Goal: Task Accomplishment & Management: Use online tool/utility

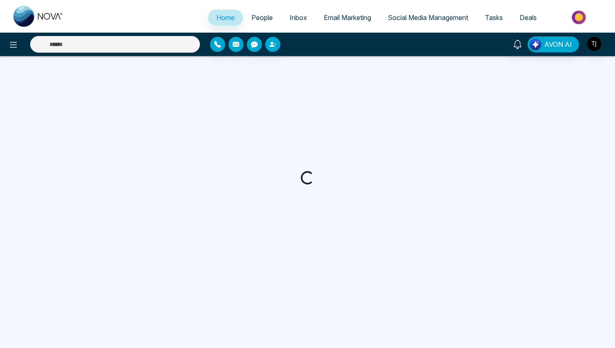
select select "*"
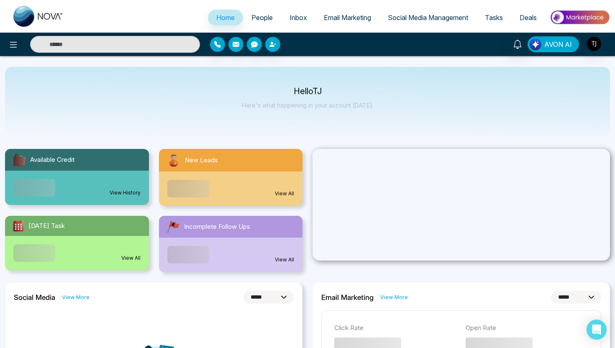
click at [556, 49] on span "AVON AI" at bounding box center [559, 44] width 28 height 10
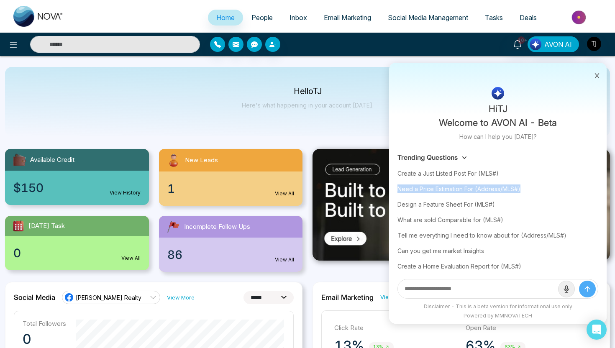
drag, startPoint x: 529, startPoint y: 191, endPoint x: 396, endPoint y: 189, distance: 132.7
click at [396, 189] on div "Trending Questions Create a Just Listed Post For (MLS#) Need a Price Estimation…" at bounding box center [498, 221] width 218 height 144
copy div "Need a Price Estimation For (Address/MLS#)"
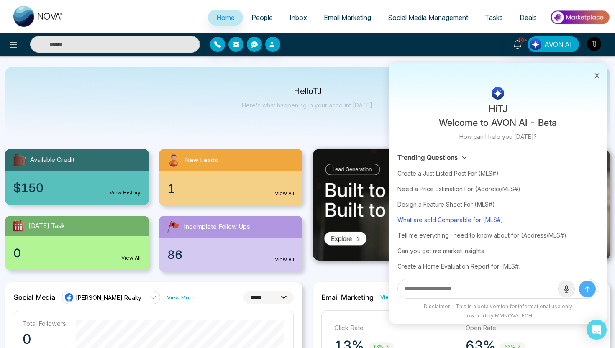
drag, startPoint x: 423, startPoint y: 221, endPoint x: 473, endPoint y: 224, distance: 49.9
click at [473, 224] on div "What are sold Comparable for (MLS#)" at bounding box center [498, 219] width 201 height 15
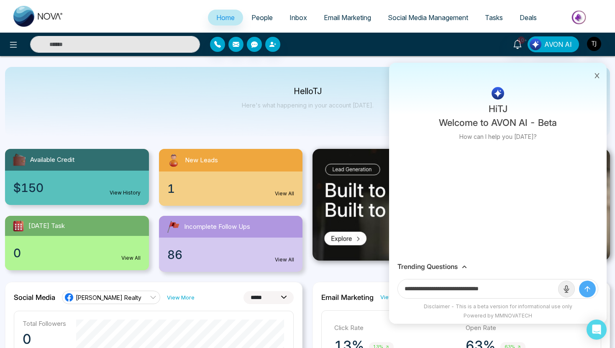
drag, startPoint x: 432, startPoint y: 290, endPoint x: 477, endPoint y: 292, distance: 45.7
click at [477, 292] on input "**********" at bounding box center [478, 289] width 160 height 19
click at [427, 263] on h3 "Trending Questions" at bounding box center [428, 267] width 60 height 8
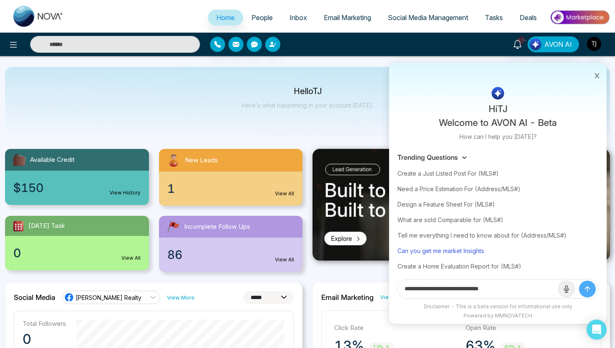
click at [473, 250] on div "Can you get me market Insights" at bounding box center [498, 250] width 201 height 15
type input "**********"
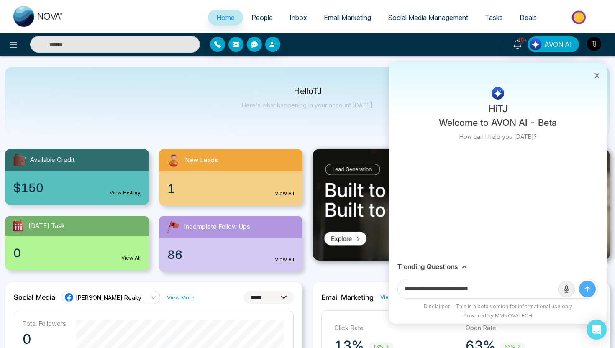
drag, startPoint x: 449, startPoint y: 290, endPoint x: 499, endPoint y: 290, distance: 49.4
click at [499, 290] on input "**********" at bounding box center [478, 289] width 160 height 19
click at [427, 273] on div "Trending Questions" at bounding box center [498, 267] width 218 height 16
click at [427, 267] on h3 "Trending Questions" at bounding box center [428, 267] width 60 height 8
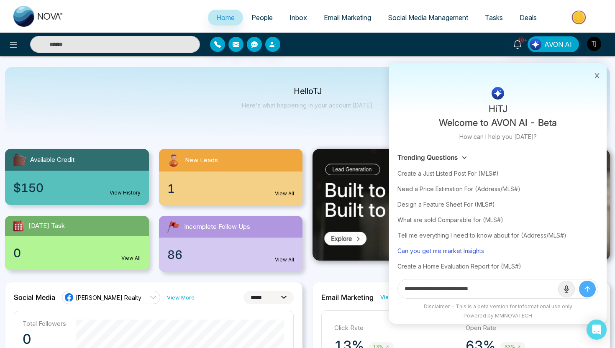
scroll to position [19, 0]
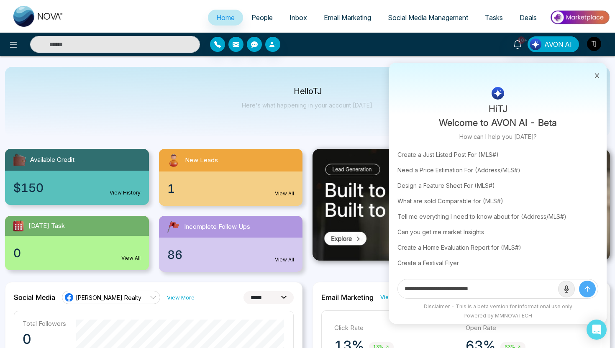
click at [597, 74] on icon at bounding box center [597, 76] width 6 height 6
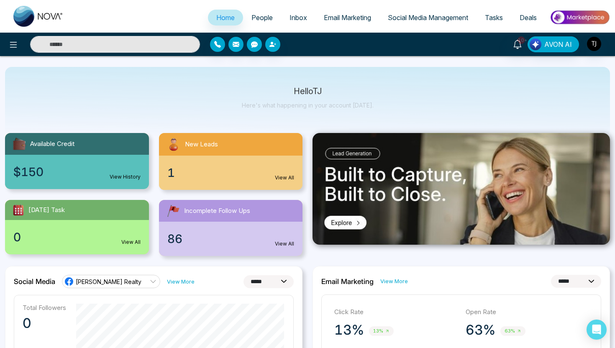
scroll to position [0, 0]
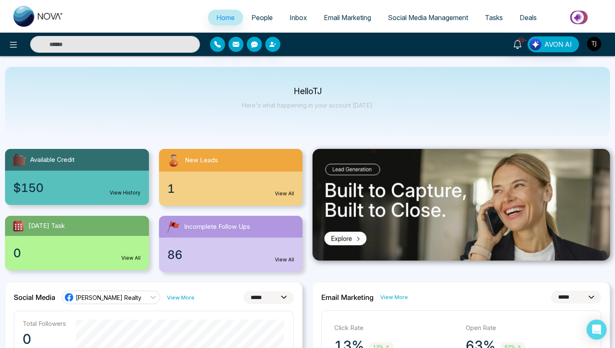
click at [596, 44] on img "button" at bounding box center [594, 44] width 14 height 14
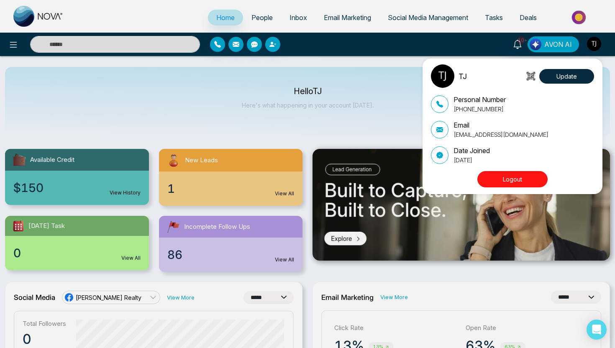
click at [533, 184] on button "Logout" at bounding box center [513, 179] width 70 height 16
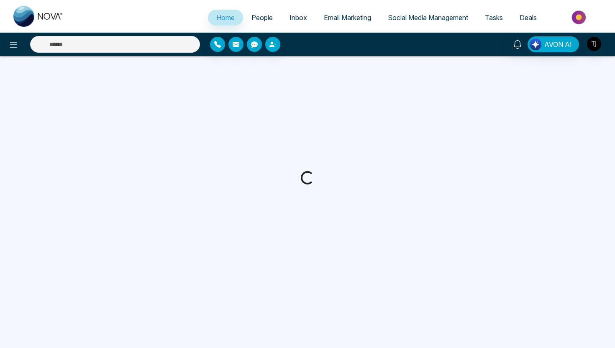
select select "*"
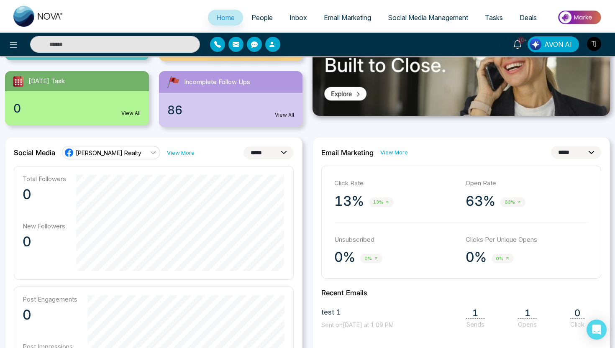
scroll to position [152, 0]
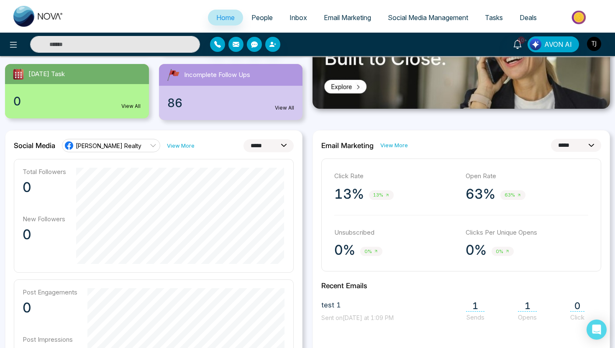
click at [254, 147] on select "**********" at bounding box center [269, 145] width 50 height 13
select select "**"
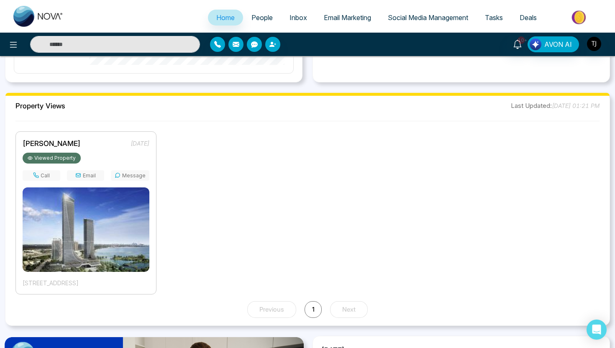
scroll to position [591, 0]
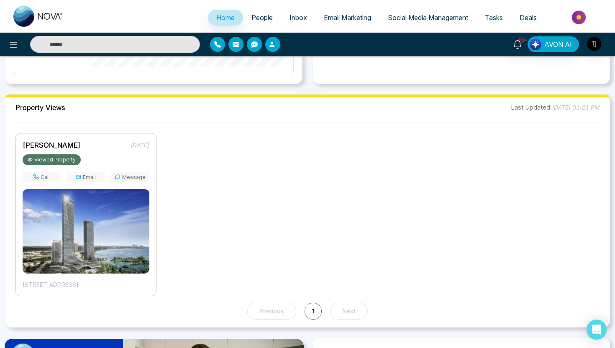
click at [254, 13] on span "People" at bounding box center [262, 17] width 21 height 8
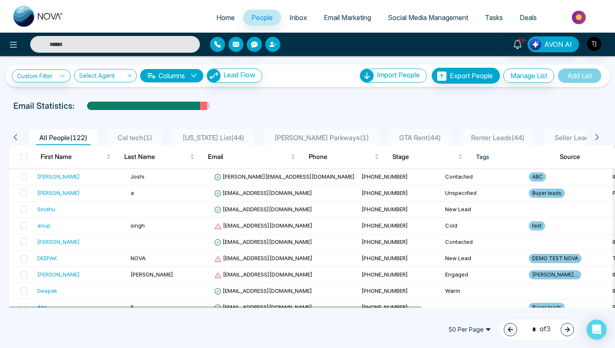
click at [275, 44] on icon "button" at bounding box center [273, 44] width 7 height 7
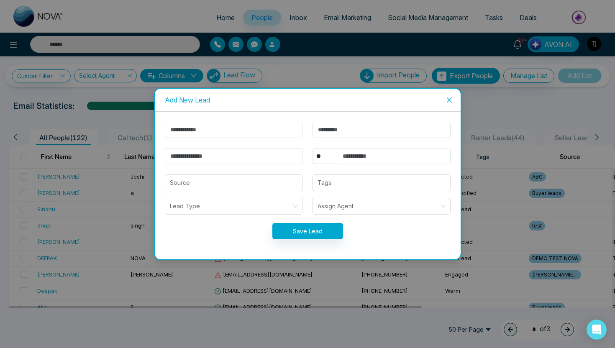
click at [457, 99] on span "Close" at bounding box center [449, 100] width 23 height 23
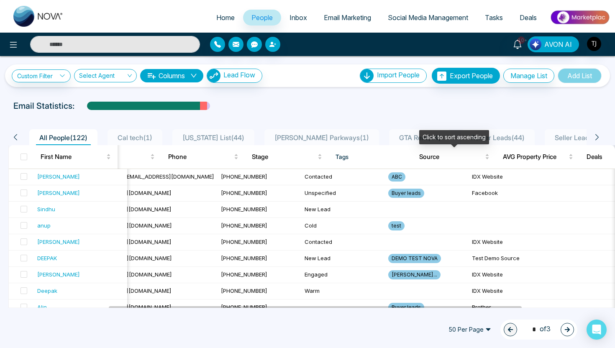
scroll to position [0, 160]
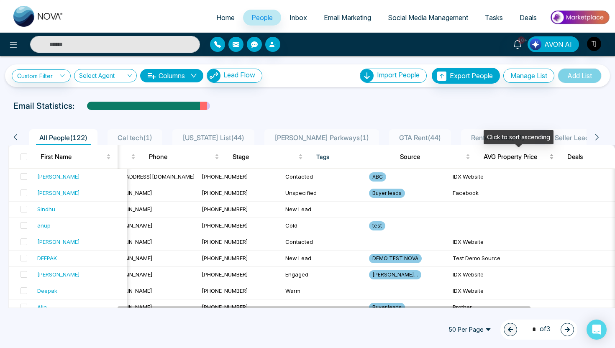
click at [522, 156] on span "AVG Property Price" at bounding box center [516, 157] width 64 height 10
click at [450, 177] on td "IDX Website" at bounding box center [492, 177] width 84 height 16
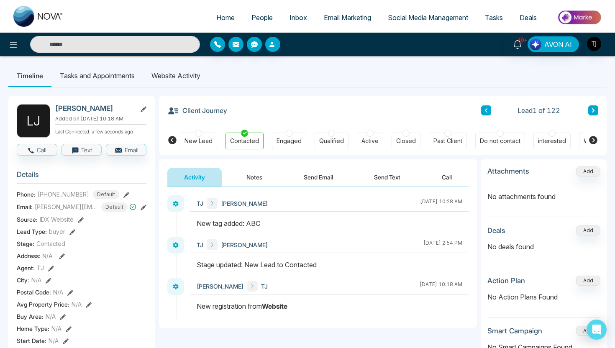
click at [168, 76] on li "Website Activity" at bounding box center [176, 75] width 66 height 23
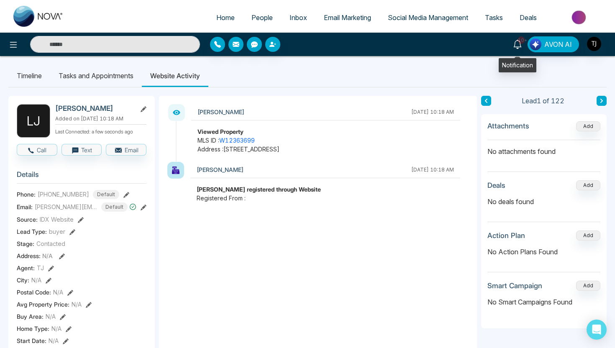
click at [519, 44] on icon at bounding box center [517, 44] width 9 height 9
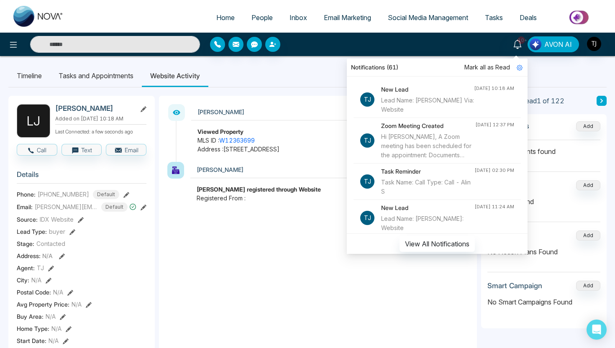
click at [15, 73] on li "Timeline" at bounding box center [29, 75] width 42 height 23
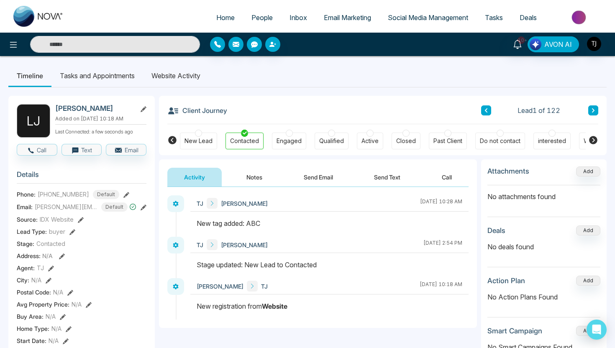
click at [158, 76] on li "Website Activity" at bounding box center [176, 75] width 66 height 23
click at [253, 19] on span "People" at bounding box center [262, 17] width 21 height 8
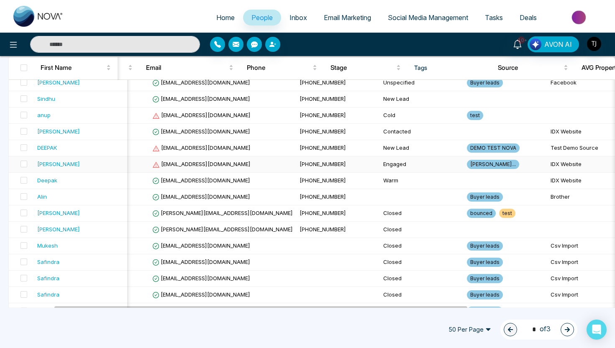
scroll to position [0, 67]
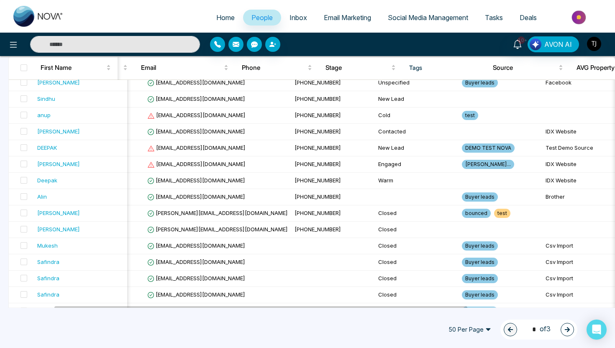
click at [217, 19] on span "Home" at bounding box center [225, 17] width 18 height 8
select select "*"
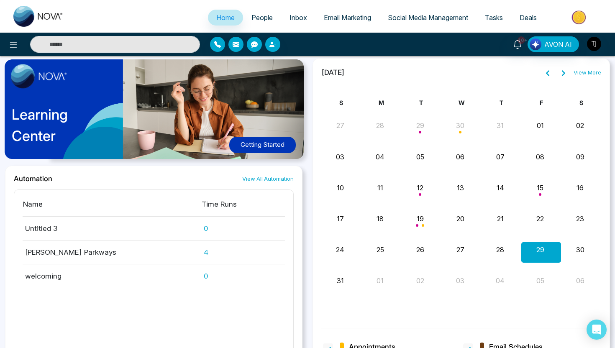
scroll to position [902, 0]
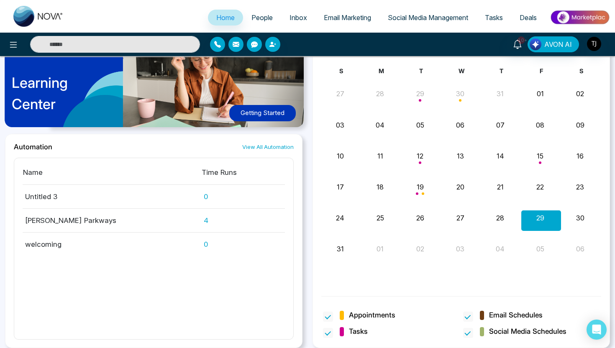
click at [255, 17] on span "People" at bounding box center [262, 17] width 21 height 8
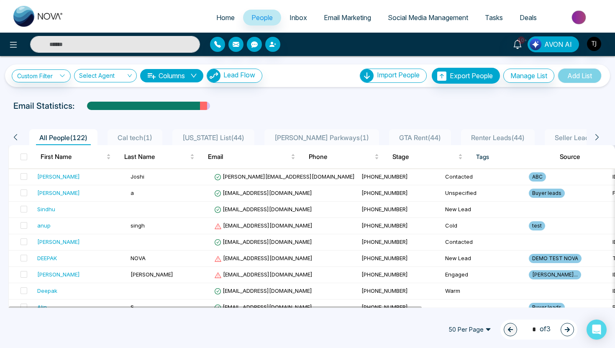
click at [175, 76] on button "Columns" at bounding box center [171, 75] width 63 height 13
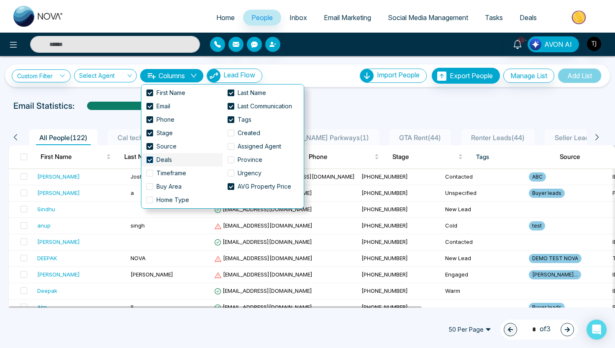
click at [149, 157] on span at bounding box center [150, 160] width 7 height 7
click at [149, 159] on span at bounding box center [150, 160] width 7 height 7
click at [364, 103] on div "Email Statistics:" at bounding box center [307, 106] width 589 height 13
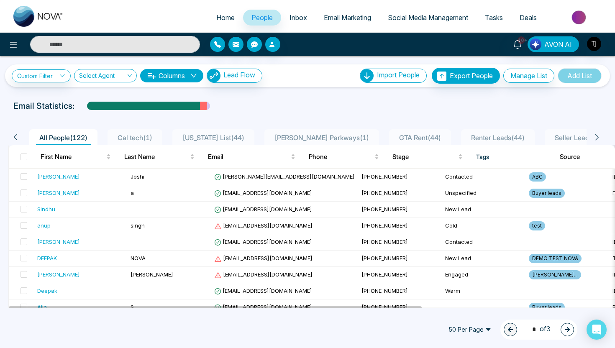
click at [174, 73] on button "Columns" at bounding box center [171, 75] width 63 height 13
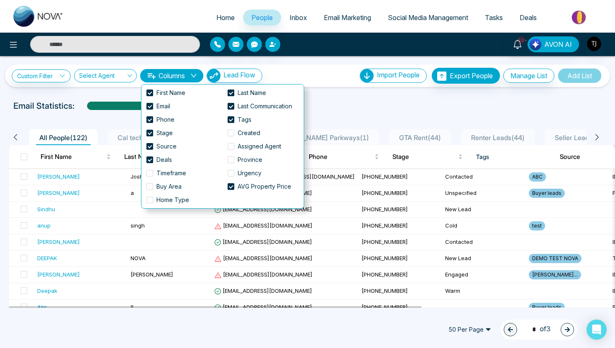
click at [324, 96] on div "Custom Filter Choose a filter Cancel Apply Select Agent Columns Lead Flow Impor…" at bounding box center [307, 182] width 615 height 252
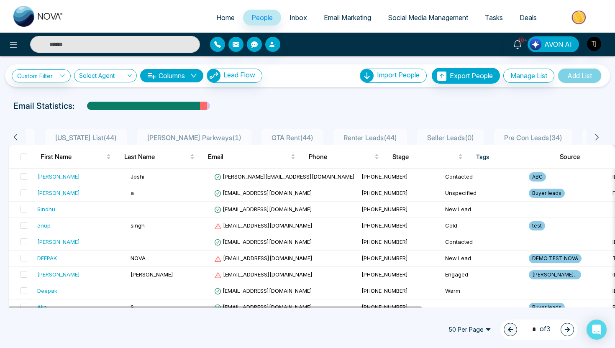
scroll to position [0, 137]
click at [57, 68] on div "Custom Filter Choose a filter Cancel Apply Select Agent Columns Lead Flow Impor…" at bounding box center [308, 76] width 592 height 16
click at [55, 78] on link "Custom Filter" at bounding box center [41, 75] width 59 height 13
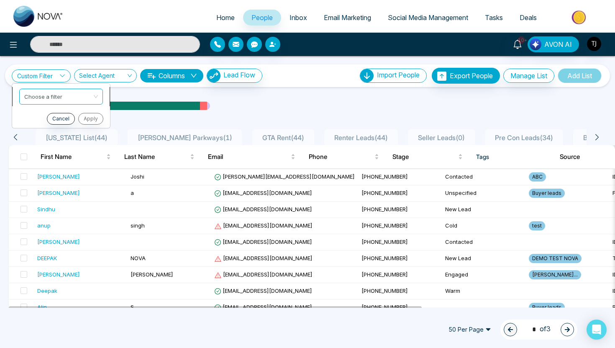
click at [53, 96] on input "search" at bounding box center [58, 95] width 68 height 13
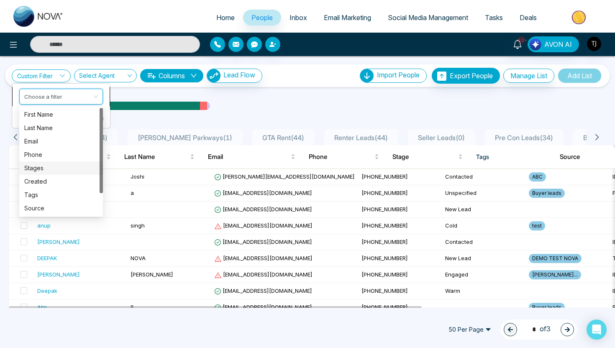
scroll to position [27, 0]
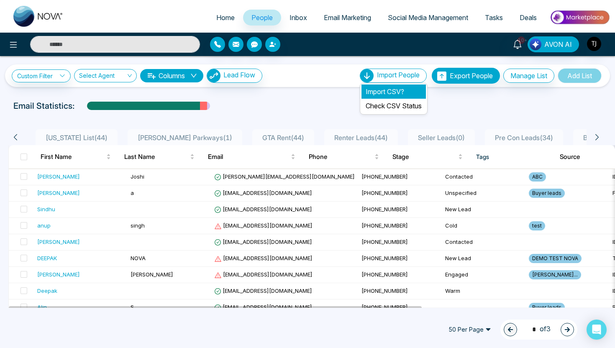
click at [391, 92] on li "Import CSV?" at bounding box center [394, 92] width 64 height 14
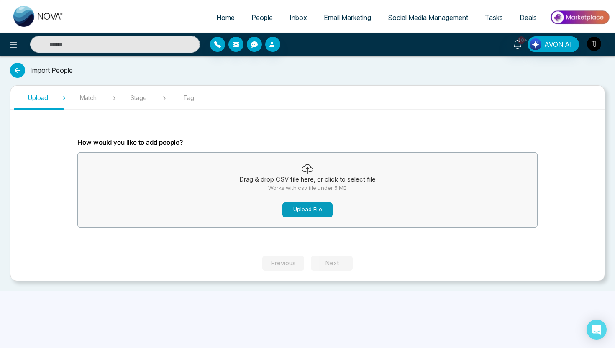
click at [310, 207] on button "Upload File" at bounding box center [308, 210] width 50 height 15
click at [324, 211] on button "Upload File" at bounding box center [308, 210] width 50 height 15
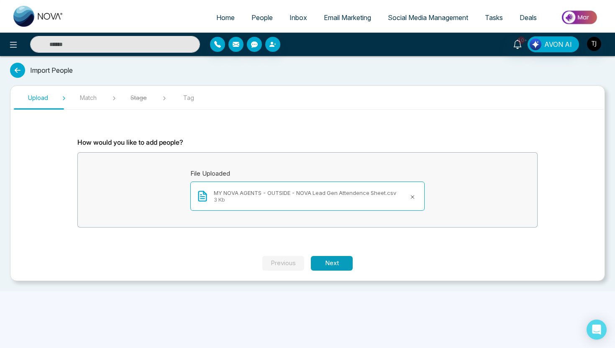
click at [346, 258] on button "Next" at bounding box center [332, 263] width 42 height 15
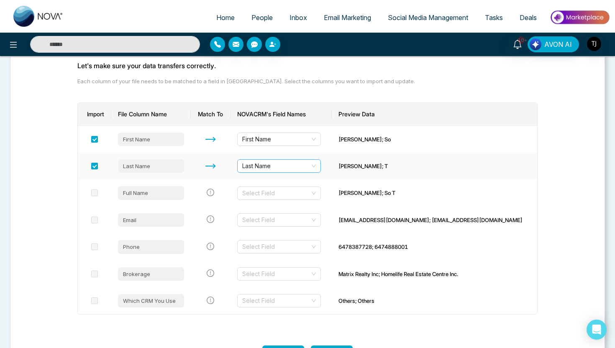
scroll to position [109, 0]
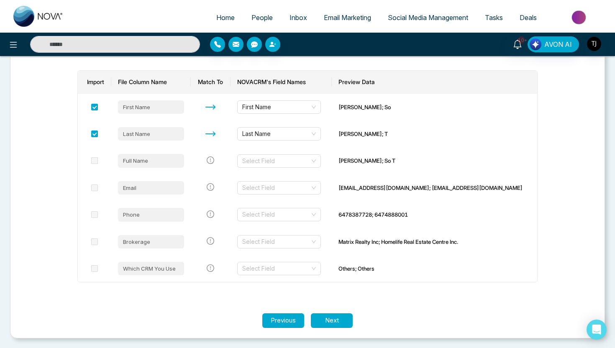
click at [262, 18] on span "People" at bounding box center [262, 17] width 21 height 8
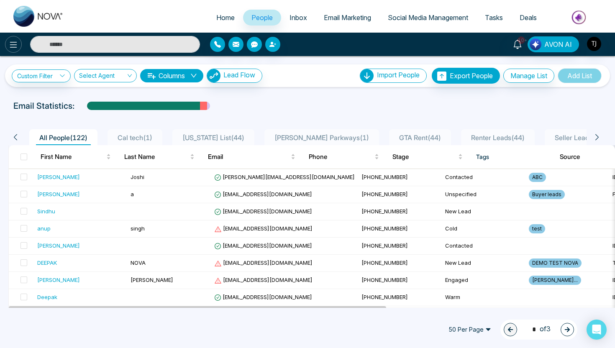
click at [8, 42] on icon at bounding box center [13, 45] width 10 height 10
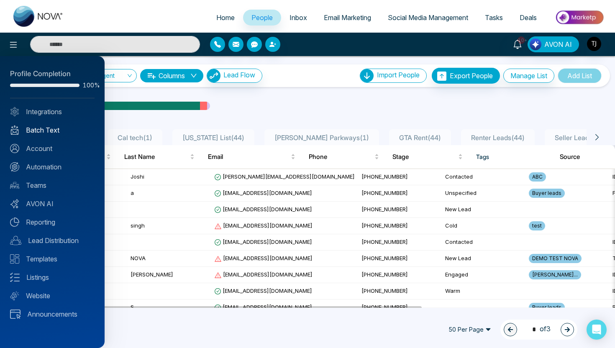
click at [41, 129] on link "Batch Text" at bounding box center [52, 130] width 85 height 10
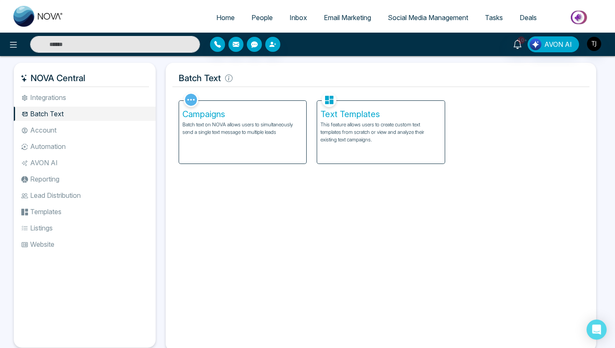
click at [237, 134] on p "Batch text on NOVA allows users to simultaneously send a single text message to…" at bounding box center [243, 128] width 121 height 15
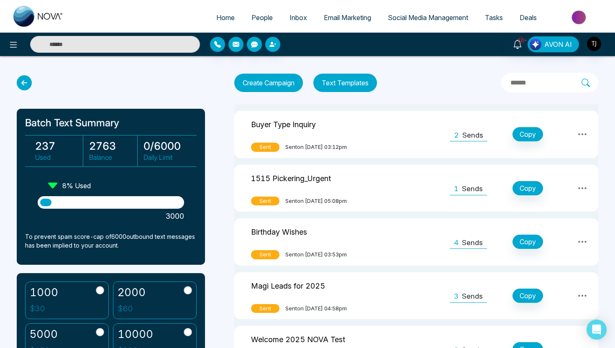
click at [26, 84] on icon at bounding box center [24, 82] width 15 height 15
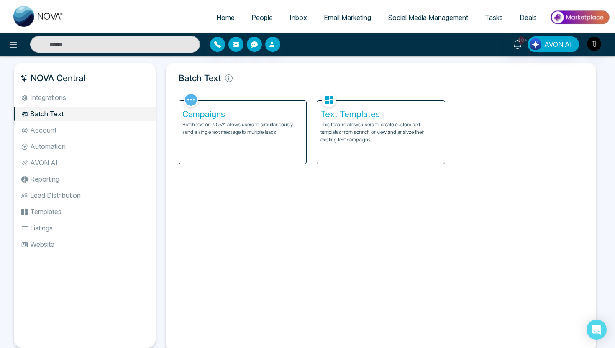
click at [55, 147] on li "Automation" at bounding box center [85, 146] width 142 height 14
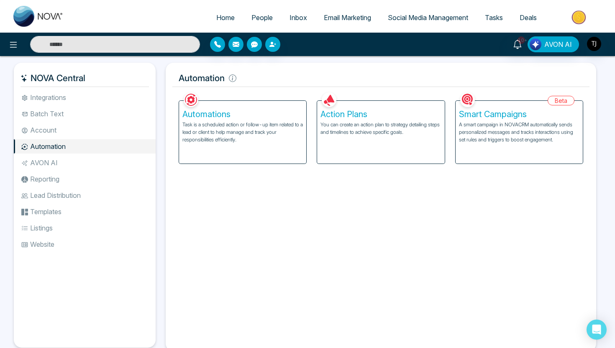
click at [481, 112] on h5 "Smart Campaigns" at bounding box center [519, 114] width 121 height 10
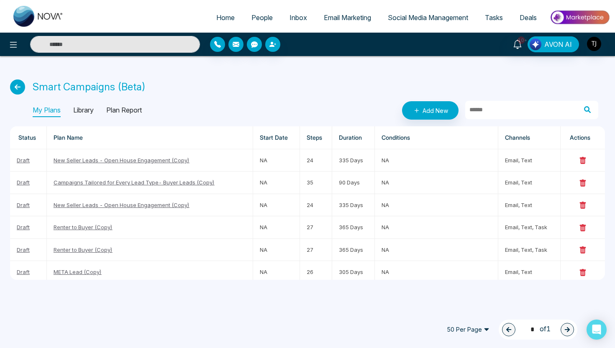
click at [89, 110] on p "Library" at bounding box center [83, 110] width 21 height 13
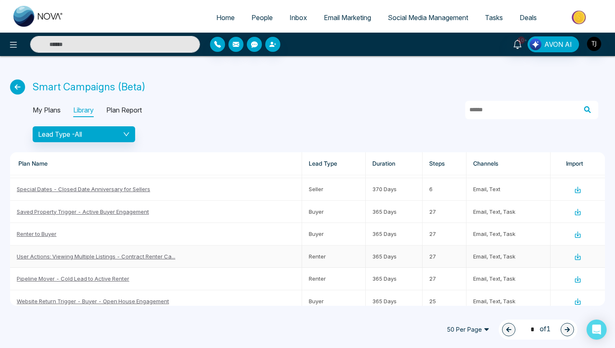
scroll to position [111, 0]
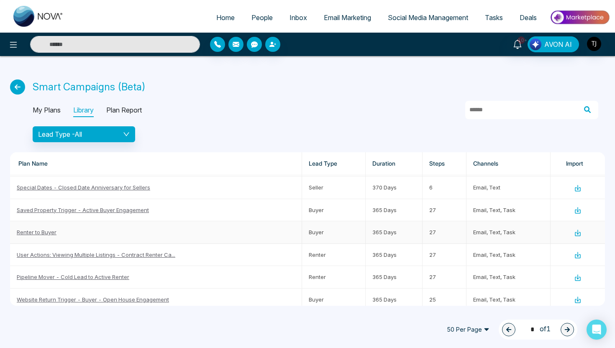
click at [45, 232] on link "Renter to Buyer" at bounding box center [37, 232] width 40 height 7
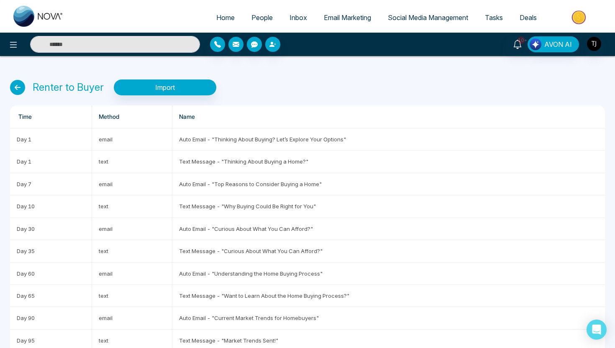
click at [14, 84] on icon at bounding box center [17, 87] width 15 height 15
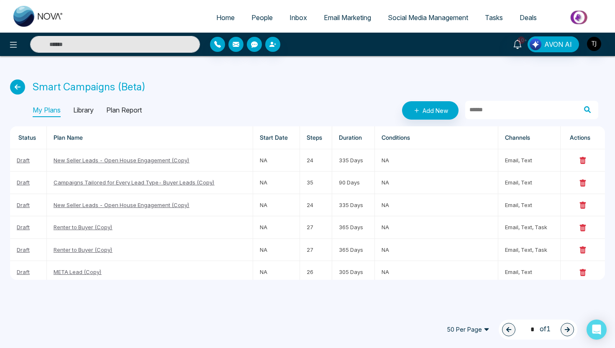
click at [14, 84] on icon at bounding box center [17, 87] width 15 height 15
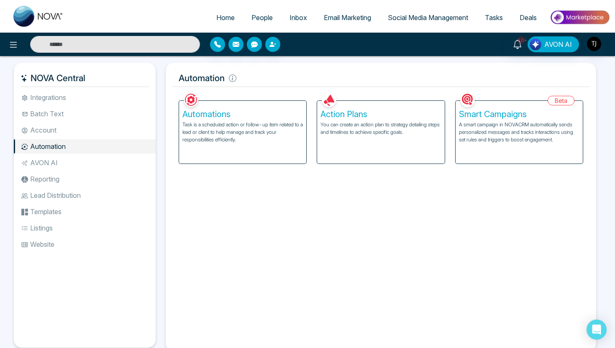
click at [370, 126] on p "You can create an action plan to strategy detailing steps and timelines to achi…" at bounding box center [381, 128] width 121 height 15
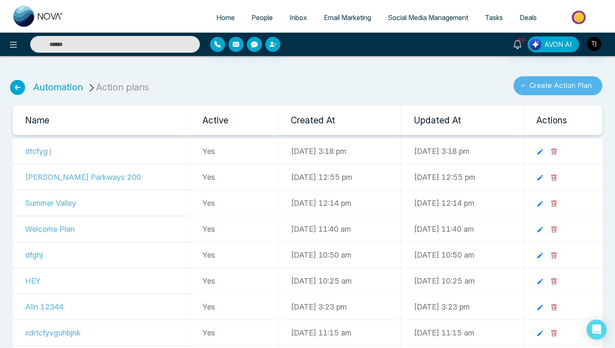
click at [545, 84] on button "Create Action Plan" at bounding box center [558, 85] width 89 height 19
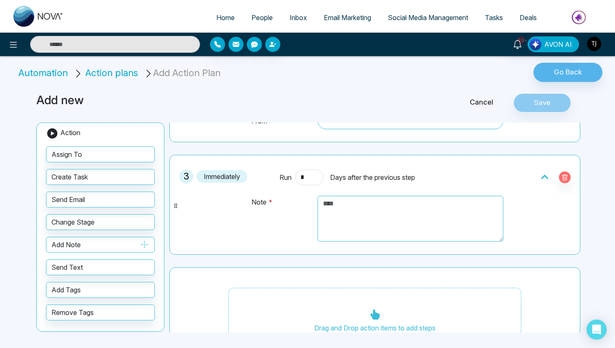
scroll to position [262, 0]
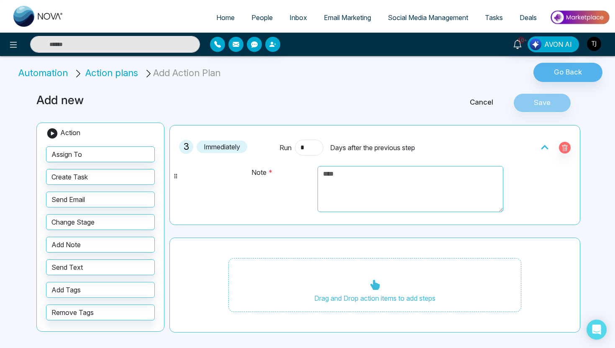
click at [470, 108] on div "Cancel Save" at bounding box center [492, 102] width 184 height 19
click at [483, 93] on div "Cancel Save" at bounding box center [492, 102] width 184 height 19
click at [483, 98] on link "Cancel" at bounding box center [482, 102] width 64 height 11
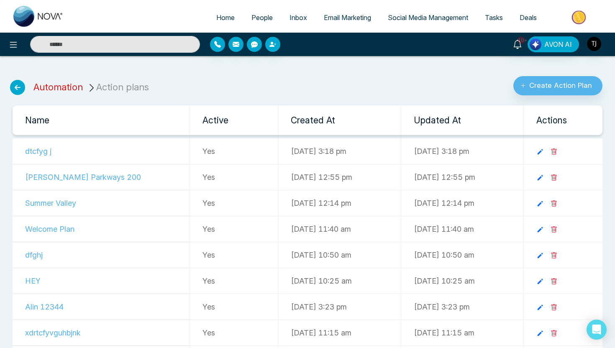
click at [58, 87] on link "Automation" at bounding box center [57, 87] width 49 height 11
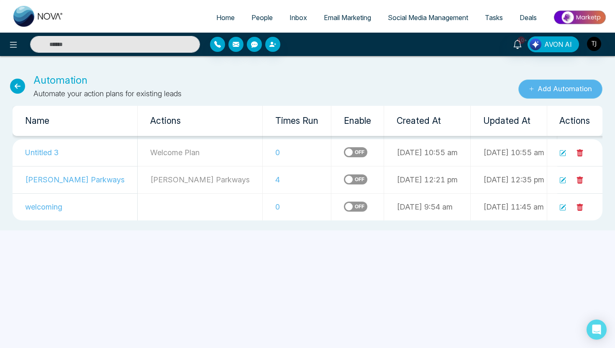
click at [549, 90] on button "Add Automation" at bounding box center [561, 89] width 84 height 19
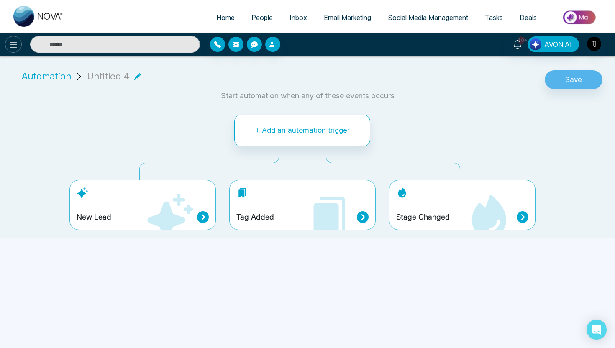
click at [13, 40] on icon at bounding box center [13, 45] width 10 height 10
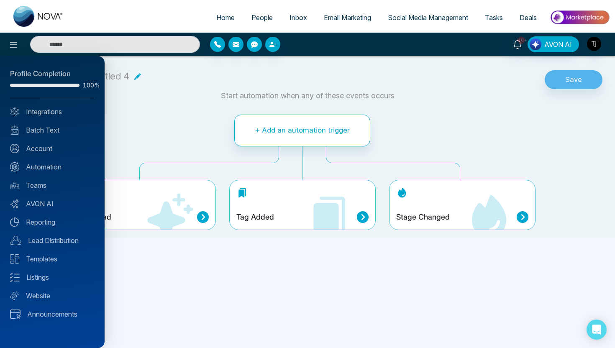
click at [339, 17] on div at bounding box center [307, 174] width 615 height 348
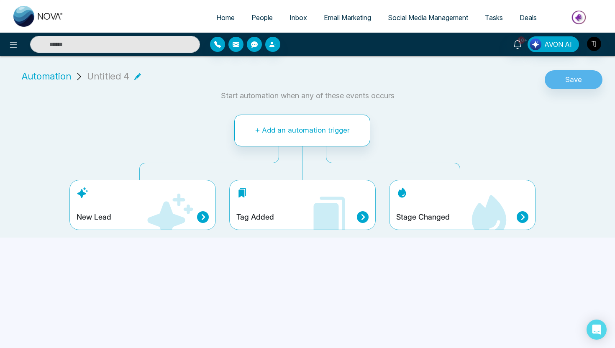
click at [339, 17] on span "Email Marketing" at bounding box center [347, 17] width 47 height 8
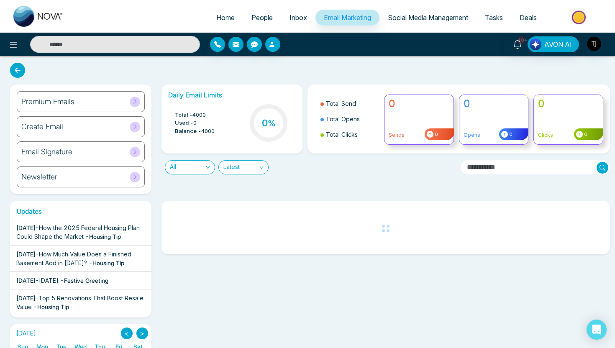
click at [92, 129] on div "Create Email" at bounding box center [81, 126] width 128 height 21
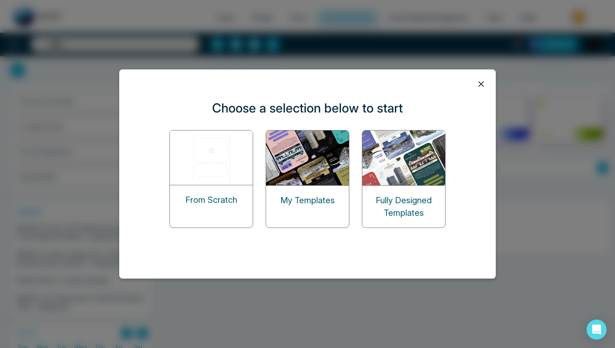
click at [203, 157] on img at bounding box center [212, 158] width 84 height 54
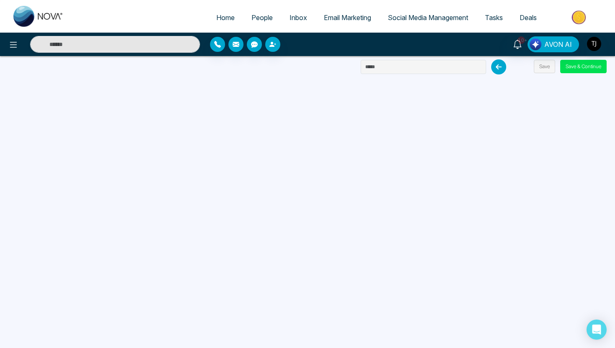
click at [501, 67] on icon at bounding box center [498, 66] width 15 height 15
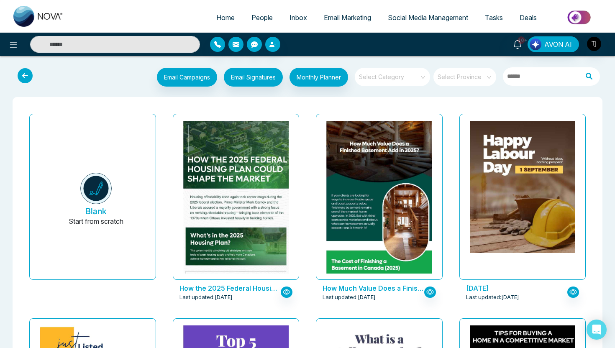
click at [338, 18] on span "Email Marketing" at bounding box center [347, 17] width 47 height 8
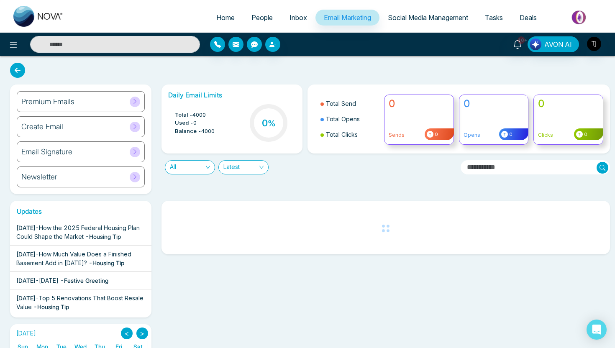
click at [57, 101] on h6 "Premium Emails" at bounding box center [47, 101] width 53 height 9
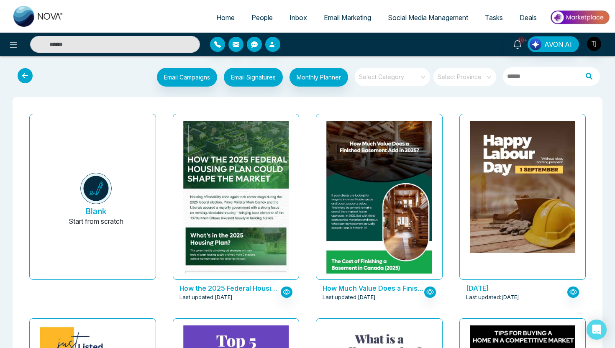
click at [392, 83] on span at bounding box center [390, 77] width 60 height 18
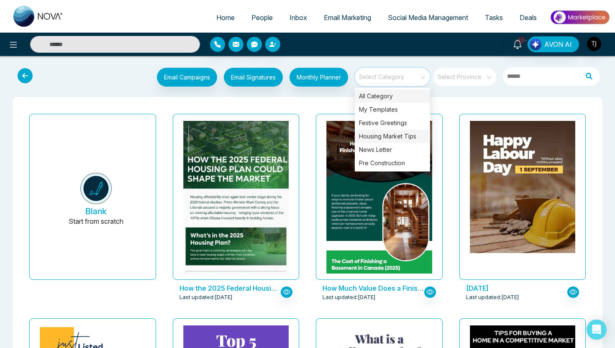
click at [390, 133] on div "Housing Market Tips" at bounding box center [392, 136] width 75 height 13
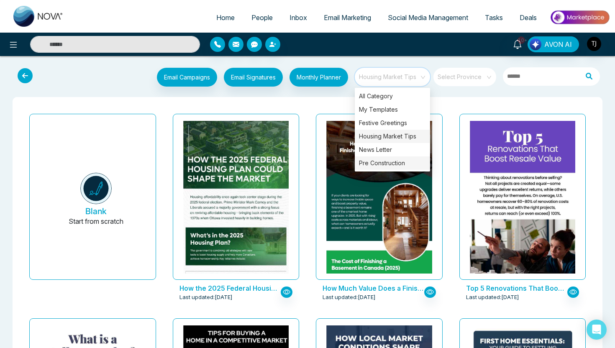
click at [379, 164] on div "Pre Construction" at bounding box center [392, 163] width 75 height 13
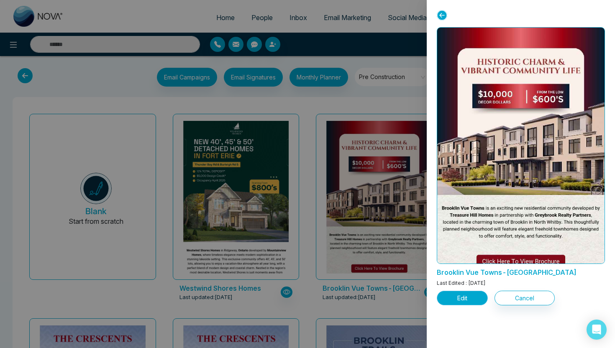
click at [457, 295] on button "Edit" at bounding box center [462, 298] width 51 height 15
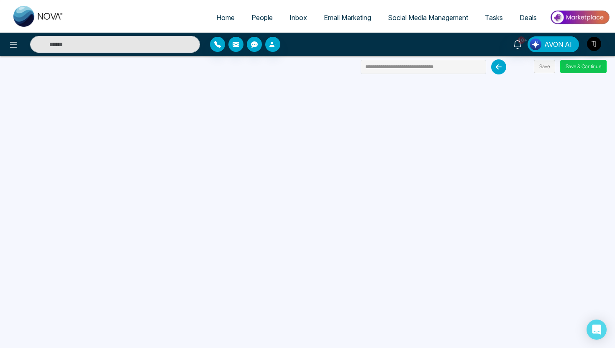
click at [596, 69] on button "Save & Continue" at bounding box center [583, 66] width 46 height 13
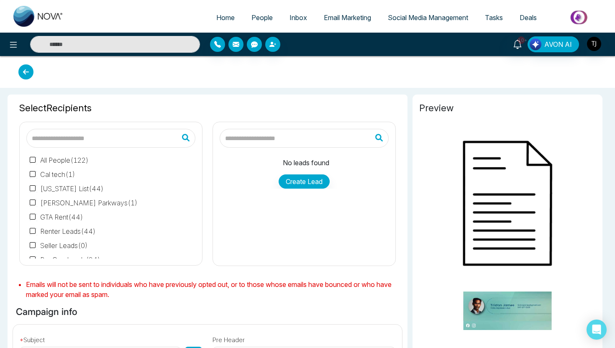
type input "**********"
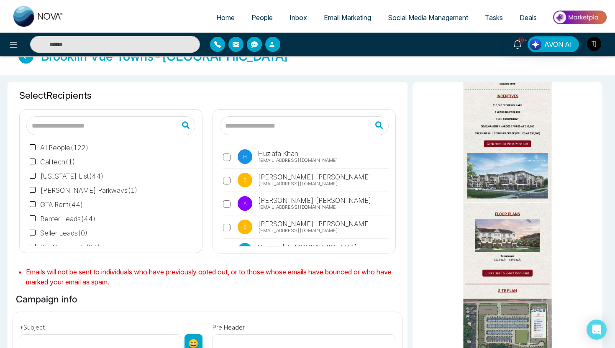
scroll to position [13, 0]
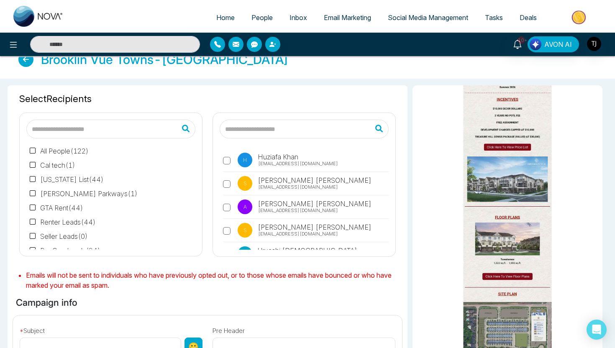
click at [356, 20] on span "Email Marketing" at bounding box center [347, 17] width 47 height 8
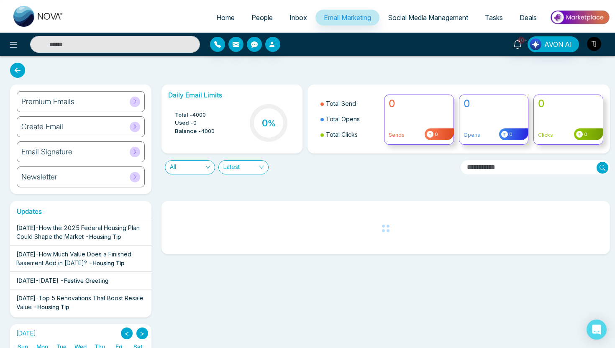
scroll to position [31, 0]
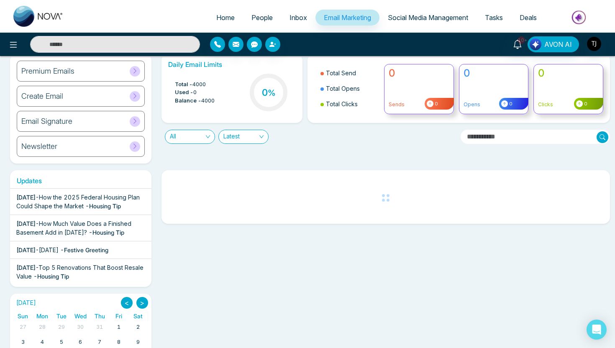
click at [196, 142] on span "All" at bounding box center [190, 136] width 40 height 13
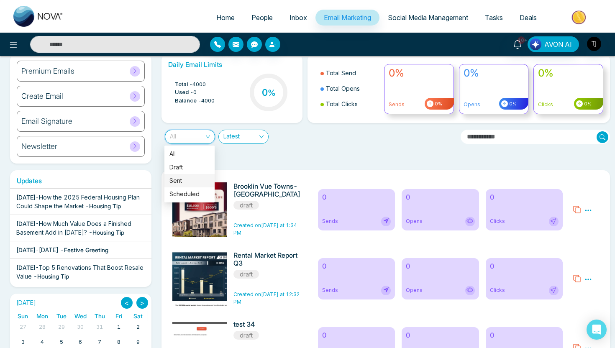
click at [192, 181] on div "Sent" at bounding box center [190, 180] width 40 height 9
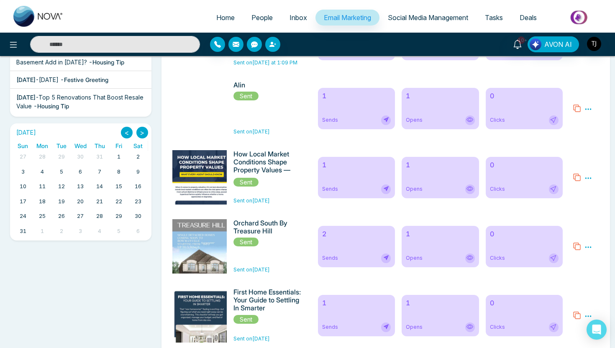
scroll to position [204, 0]
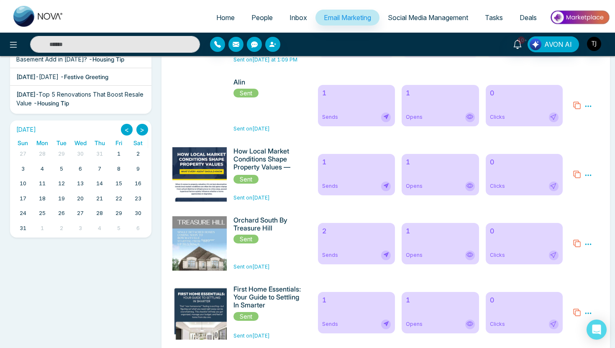
click at [352, 170] on div "1 Sends" at bounding box center [356, 174] width 77 height 41
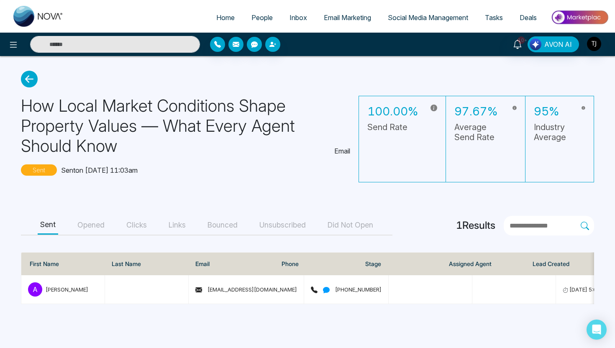
click at [81, 228] on button "Opened" at bounding box center [91, 225] width 32 height 19
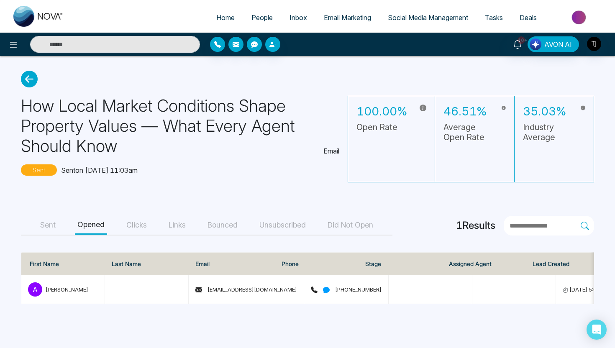
click at [126, 231] on button "Clicks" at bounding box center [137, 225] width 26 height 19
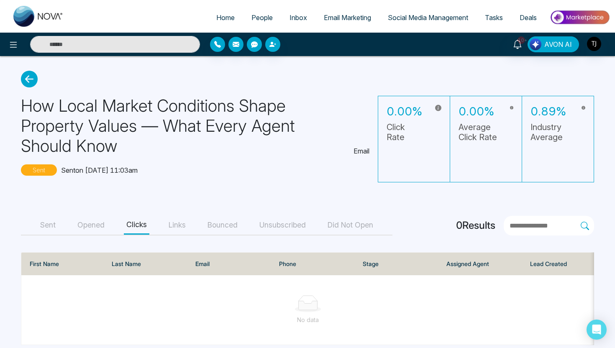
click at [285, 218] on button "Unsubscribed" at bounding box center [282, 225] width 51 height 19
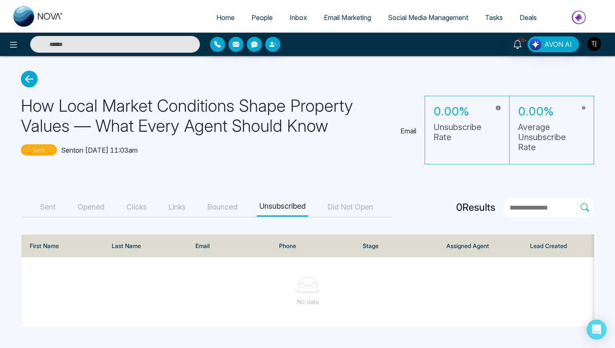
click at [216, 204] on button "Bounced" at bounding box center [222, 207] width 35 height 19
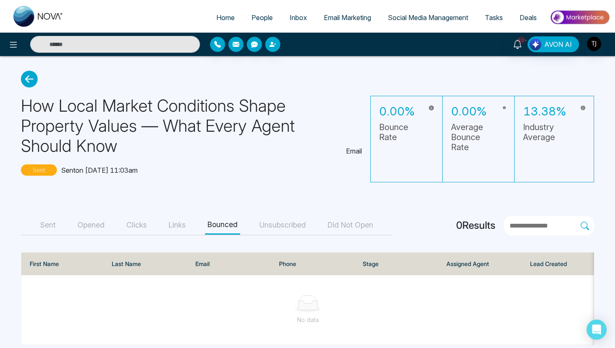
click at [30, 77] on icon at bounding box center [29, 79] width 17 height 17
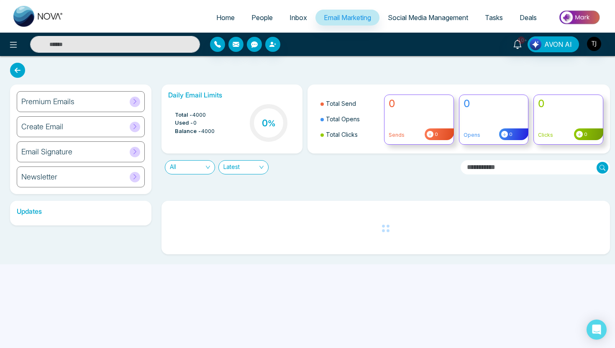
click at [45, 152] on h6 "Email Signature" at bounding box center [46, 151] width 51 height 9
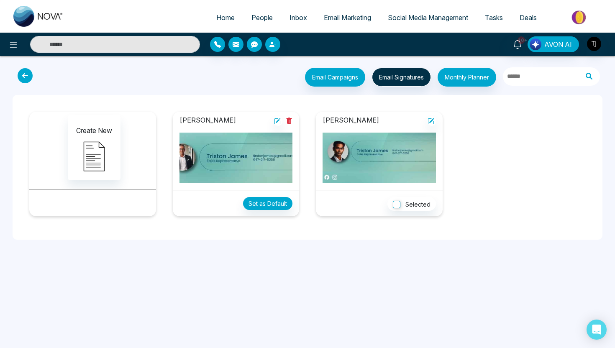
click at [23, 76] on icon at bounding box center [25, 75] width 15 height 15
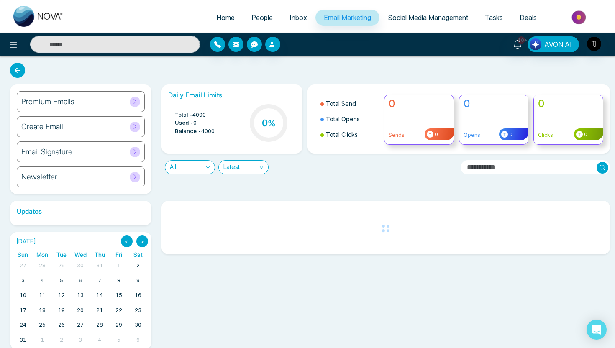
click at [65, 181] on div "Newsletter" at bounding box center [81, 177] width 128 height 21
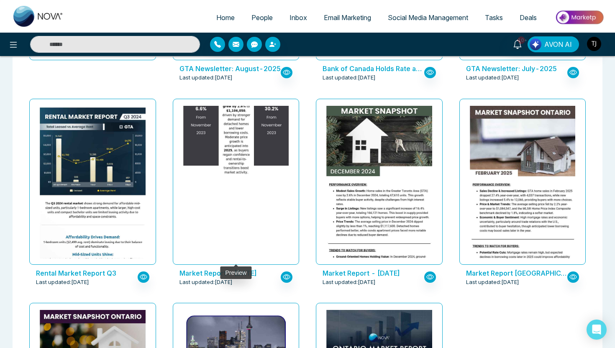
scroll to position [217, 0]
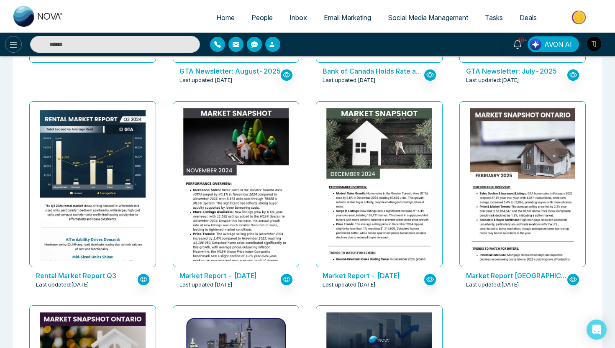
click at [17, 44] on icon at bounding box center [13, 45] width 10 height 10
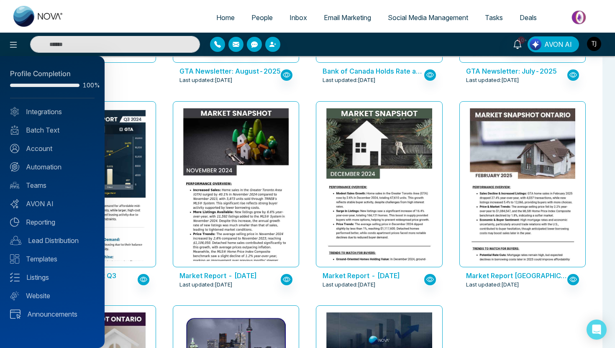
click at [163, 79] on div at bounding box center [307, 174] width 615 height 348
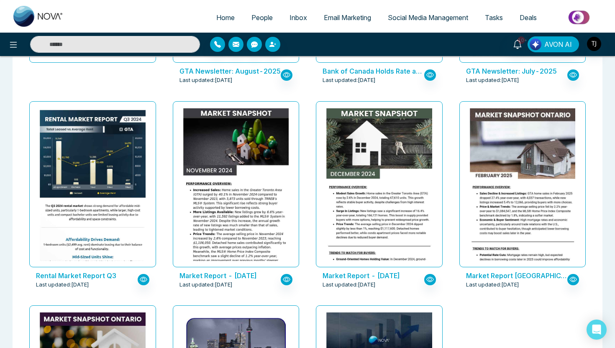
click at [345, 16] on span "Email Marketing" at bounding box center [347, 17] width 47 height 8
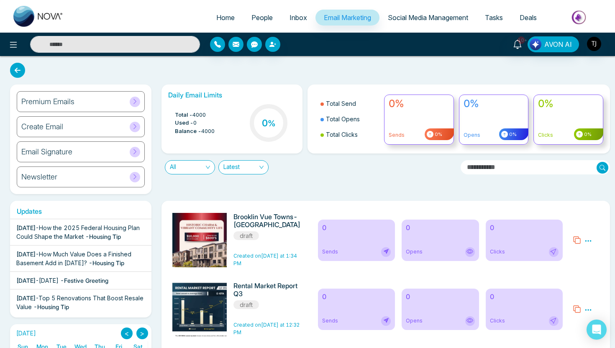
click at [430, 14] on span "Social Media Management" at bounding box center [428, 17] width 80 height 8
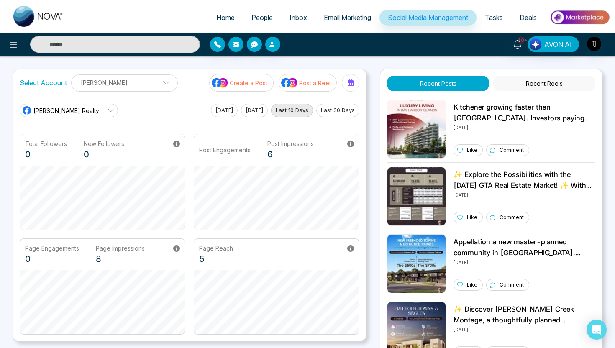
scroll to position [19, 0]
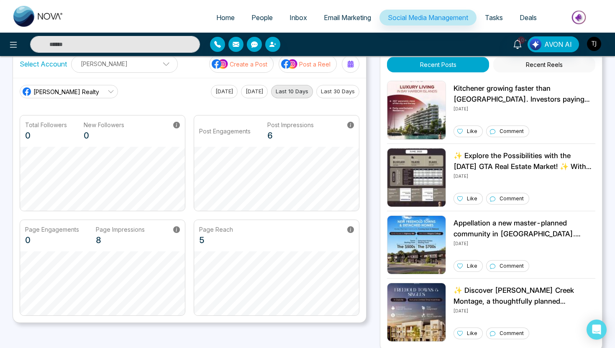
click at [100, 88] on link "[PERSON_NAME] Realty" at bounding box center [69, 91] width 98 height 13
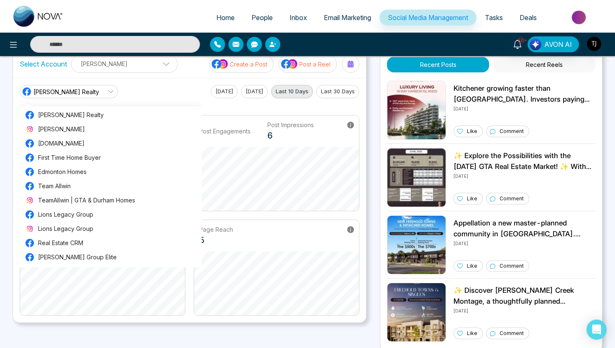
click at [179, 103] on div "[PERSON_NAME] Realty [PERSON_NAME][DOMAIN_NAME] First Time Home Buyer Edmonton …" at bounding box center [111, 183] width 182 height 167
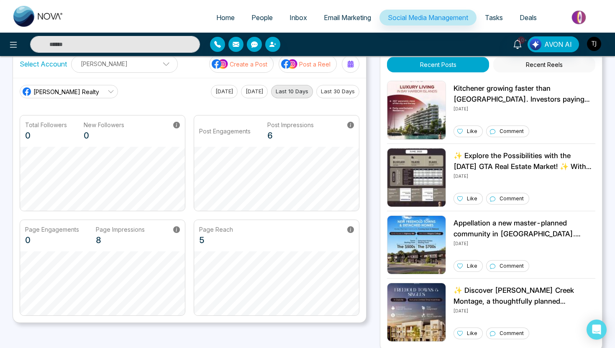
scroll to position [0, 0]
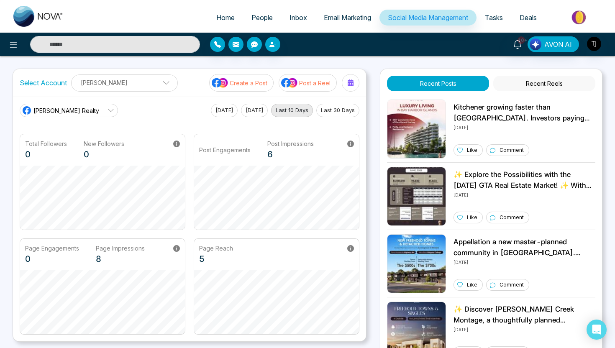
click at [258, 84] on p "Create a Post" at bounding box center [249, 83] width 38 height 9
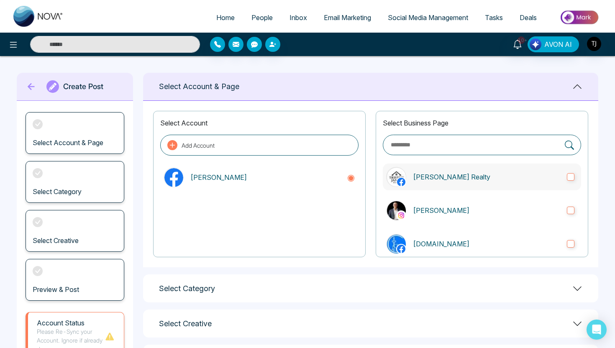
click at [421, 177] on p "[PERSON_NAME] Realty" at bounding box center [486, 177] width 147 height 10
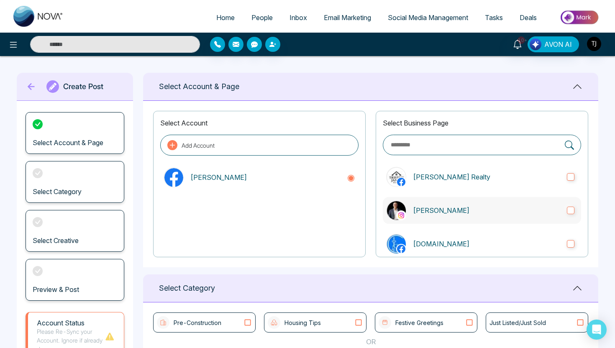
click at [424, 204] on label "[PERSON_NAME]" at bounding box center [482, 210] width 198 height 27
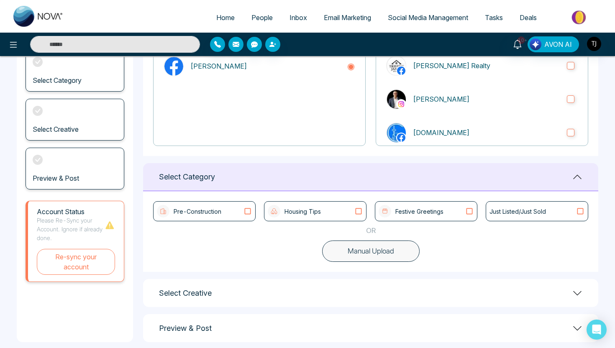
scroll to position [121, 0]
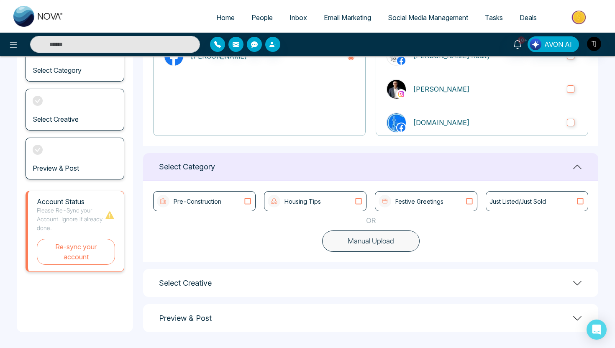
click at [377, 246] on button "Manual Upload" at bounding box center [371, 242] width 98 height 22
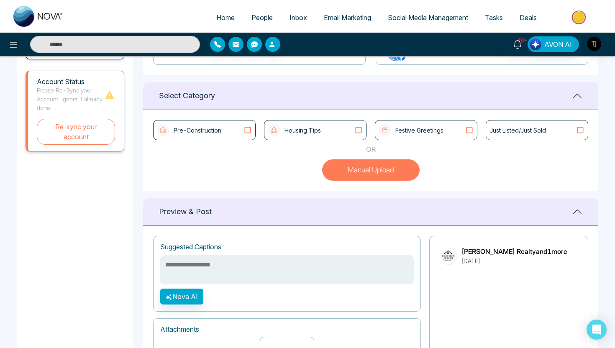
scroll to position [181, 0]
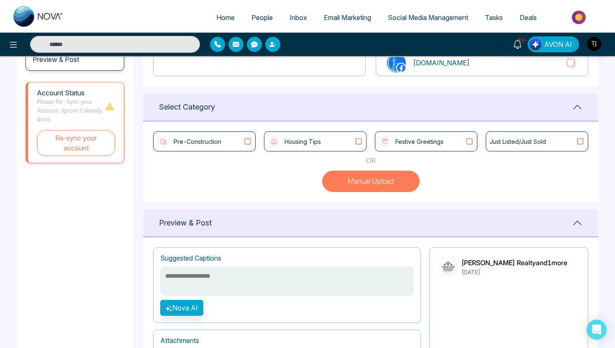
click at [226, 142] on div "Pre-Construction" at bounding box center [204, 141] width 95 height 13
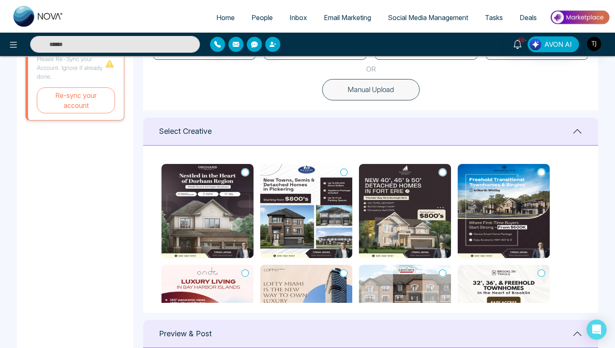
scroll to position [203, 0]
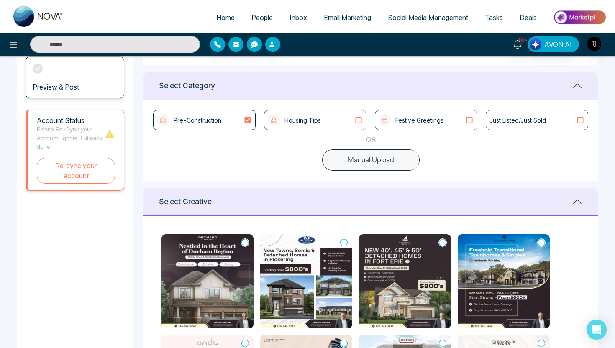
click at [311, 126] on div "Housing Tips" at bounding box center [294, 120] width 53 height 13
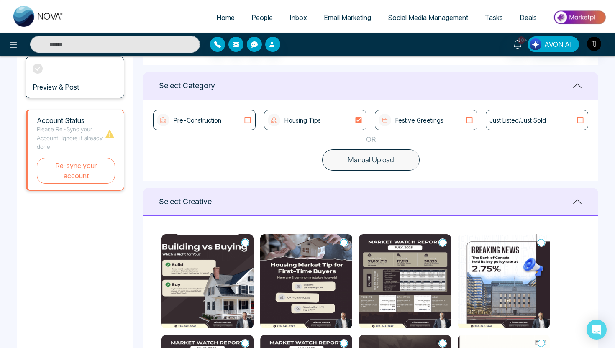
click at [445, 121] on div "Festive Greetings" at bounding box center [426, 120] width 95 height 13
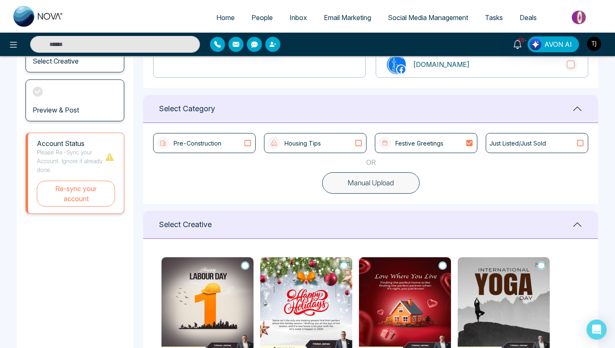
scroll to position [179, 0]
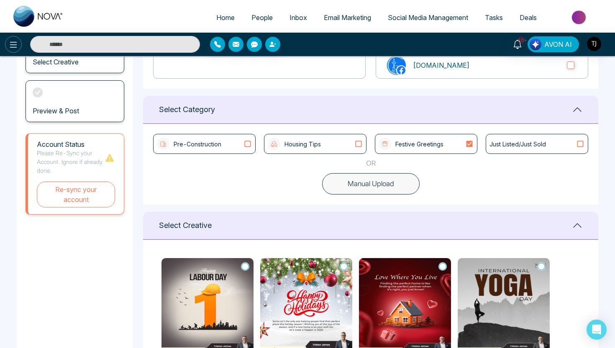
click at [16, 47] on icon at bounding box center [13, 45] width 10 height 10
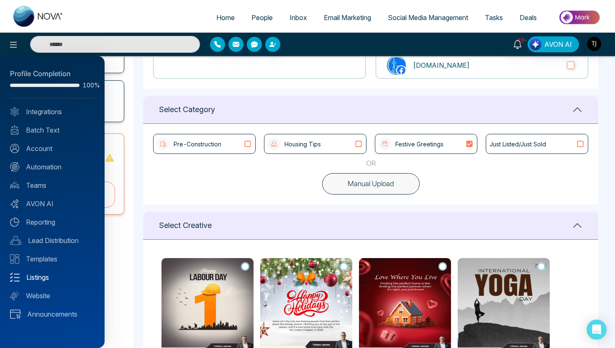
click at [45, 280] on link "Listings" at bounding box center [52, 278] width 85 height 10
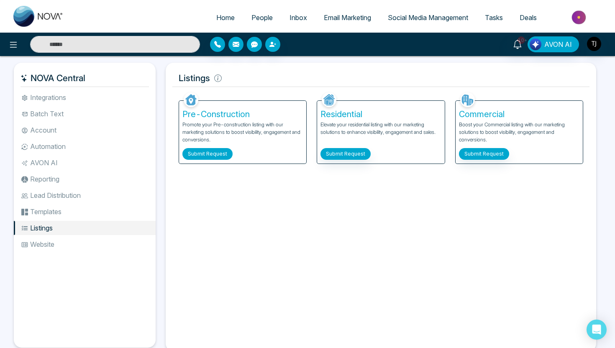
click at [220, 158] on button "Submit Request" at bounding box center [208, 154] width 50 height 12
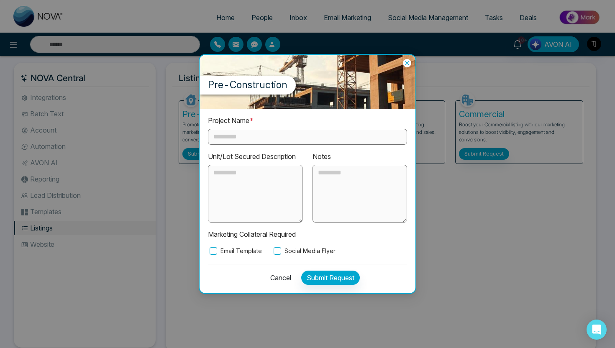
click at [265, 140] on input "text" at bounding box center [307, 137] width 199 height 16
click at [219, 251] on label "Email Template" at bounding box center [235, 251] width 54 height 9
click at [289, 251] on label "Social Media Flyer" at bounding box center [304, 251] width 64 height 9
click at [409, 62] on icon at bounding box center [407, 63] width 8 height 8
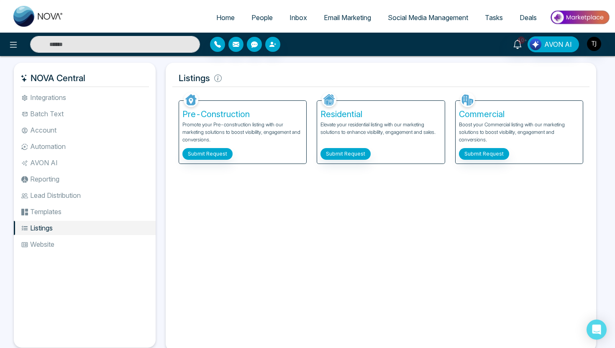
click at [362, 147] on div "Residential Elevate your residential listing with our marketing solutions to en…" at bounding box center [380, 132] width 127 height 63
click at [344, 162] on div "Residential Elevate your residential listing with our marketing solutions to en…" at bounding box center [380, 132] width 127 height 63
click at [345, 155] on button "Submit Request" at bounding box center [346, 154] width 50 height 12
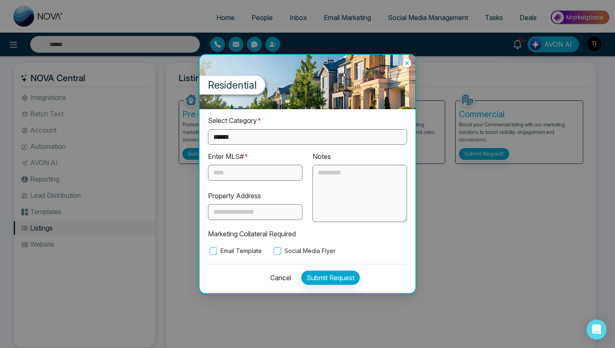
click at [312, 134] on select "**********" at bounding box center [307, 136] width 199 height 15
click at [295, 137] on select "**********" at bounding box center [307, 136] width 199 height 15
click at [292, 139] on select "**********" at bounding box center [307, 136] width 199 height 15
select select "*********"
click at [409, 64] on icon at bounding box center [407, 63] width 8 height 8
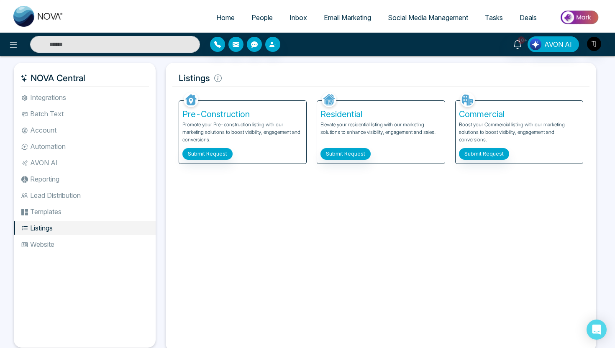
click at [450, 21] on span "Social Media Management" at bounding box center [428, 17] width 80 height 8
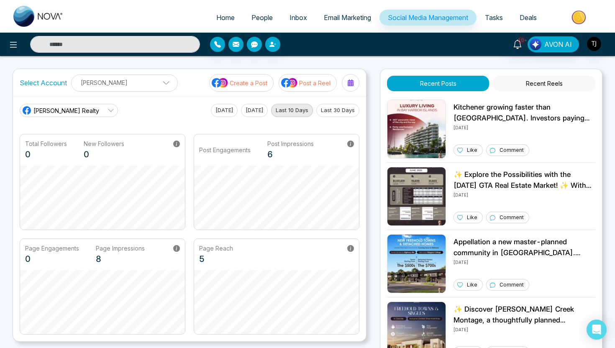
click at [257, 82] on p "Create a Post" at bounding box center [249, 83] width 38 height 9
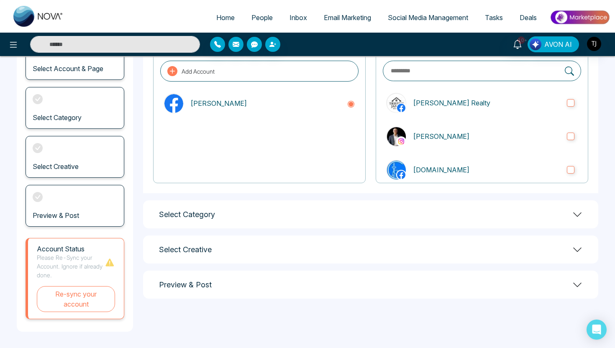
click at [296, 213] on div "Select Category" at bounding box center [370, 215] width 455 height 28
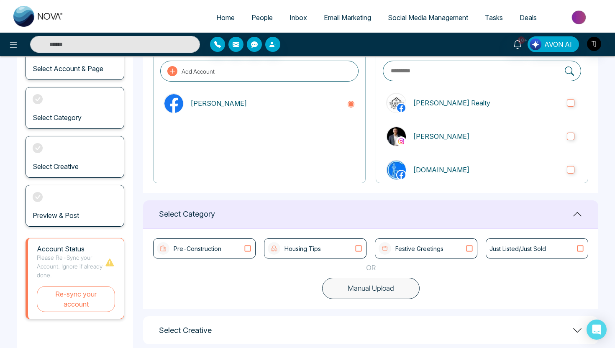
scroll to position [75, 0]
click at [355, 292] on button "Manual Upload" at bounding box center [371, 289] width 98 height 22
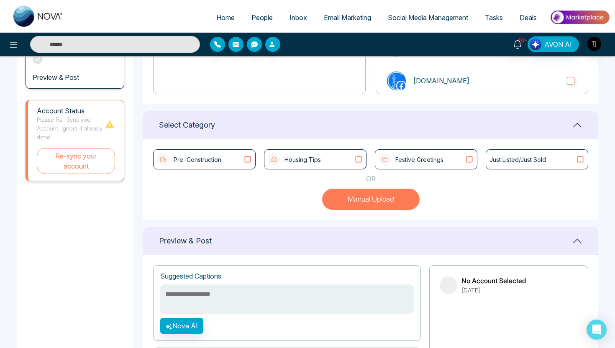
scroll to position [291, 0]
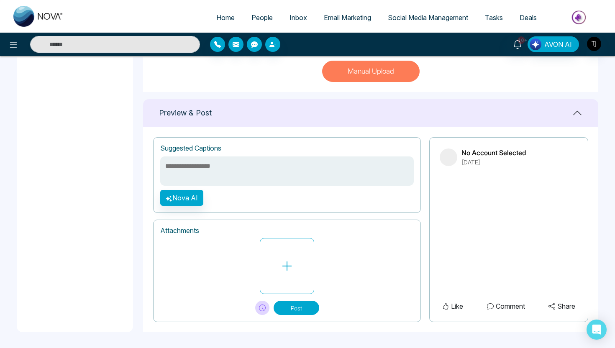
click at [224, 164] on textarea at bounding box center [287, 171] width 254 height 29
type textarea "**********"
click at [164, 191] on button "Nova AI" at bounding box center [181, 198] width 43 height 16
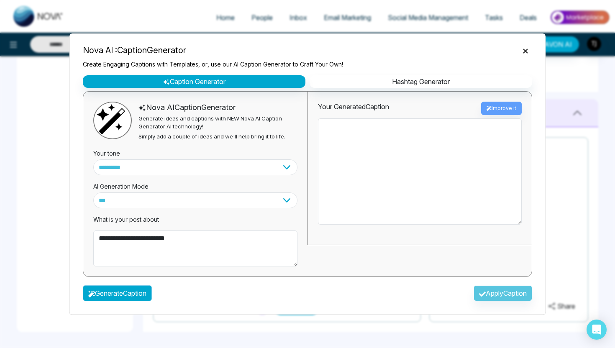
click at [114, 296] on button "Generate Caption" at bounding box center [117, 293] width 69 height 16
type textarea "**********"
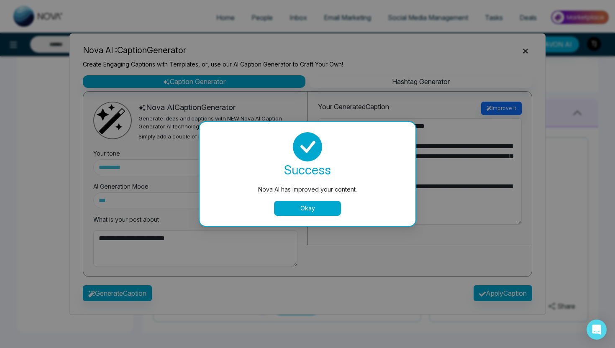
click at [298, 207] on button "Okay" at bounding box center [307, 208] width 67 height 15
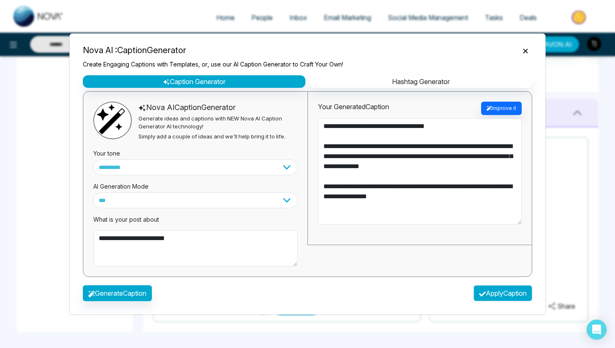
click at [514, 295] on button "Apply Caption" at bounding box center [503, 293] width 59 height 16
type textarea "**********"
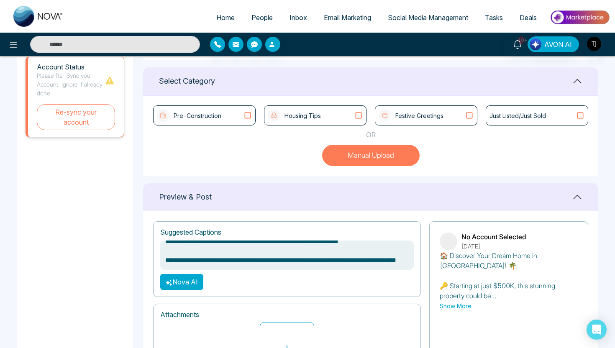
scroll to position [133, 0]
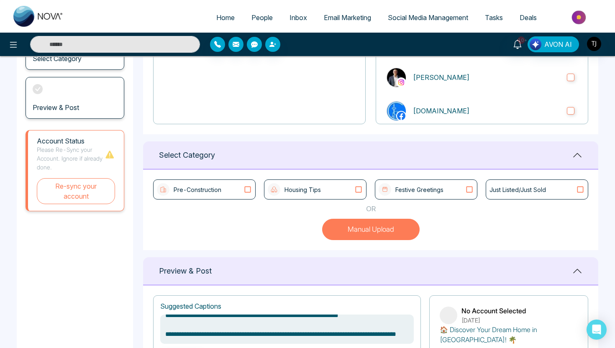
click at [522, 16] on span "Deals" at bounding box center [528, 17] width 17 height 8
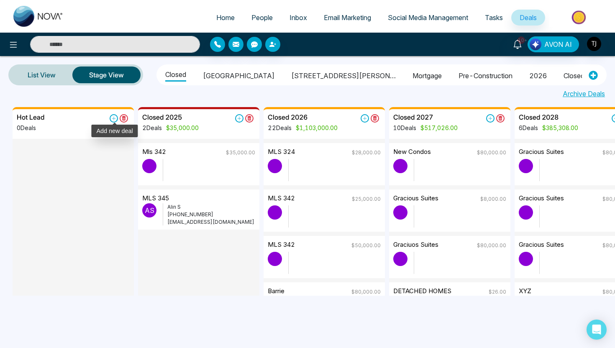
click at [111, 118] on icon at bounding box center [114, 118] width 8 height 8
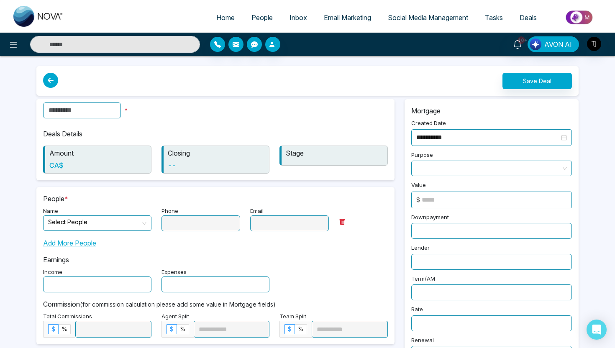
click at [75, 101] on div "*" at bounding box center [215, 110] width 358 height 23
click at [75, 109] on input "text" at bounding box center [82, 111] width 78 height 16
click at [72, 229] on span at bounding box center [94, 223] width 93 height 15
type input "**********"
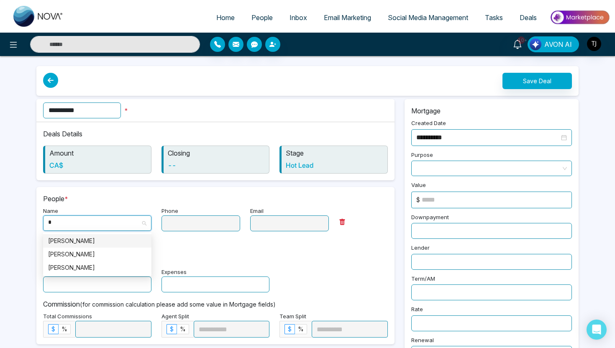
type input "**"
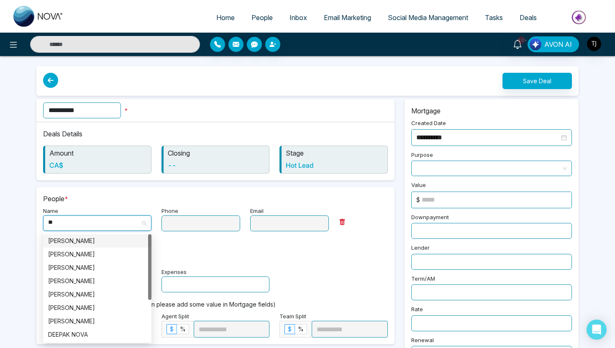
click at [84, 241] on div "[PERSON_NAME]" at bounding box center [97, 241] width 98 height 9
type input "**********"
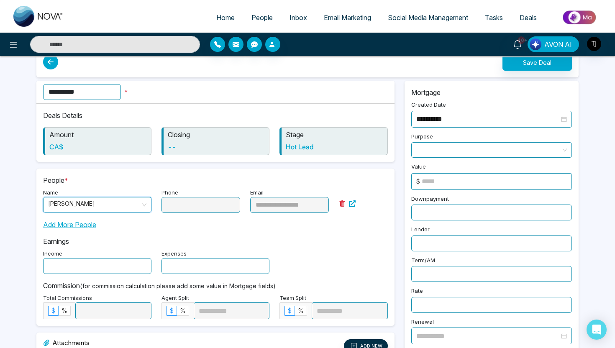
scroll to position [6, 0]
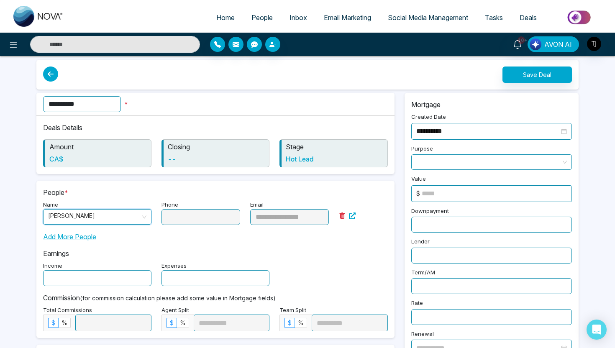
click at [430, 157] on span at bounding box center [491, 162] width 151 height 15
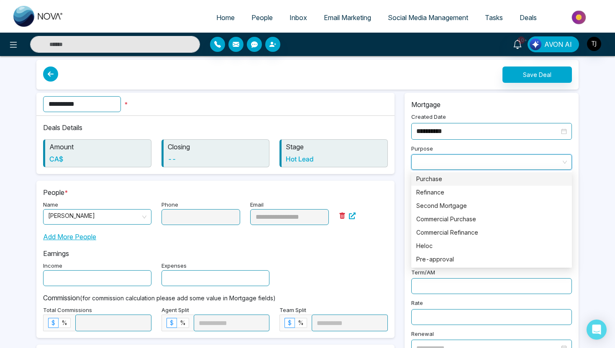
click at [426, 181] on div "Purchase" at bounding box center [491, 179] width 151 height 9
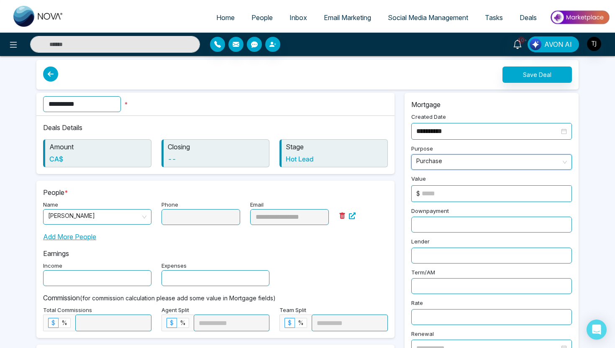
click at [429, 164] on span "Purchase" at bounding box center [491, 162] width 151 height 15
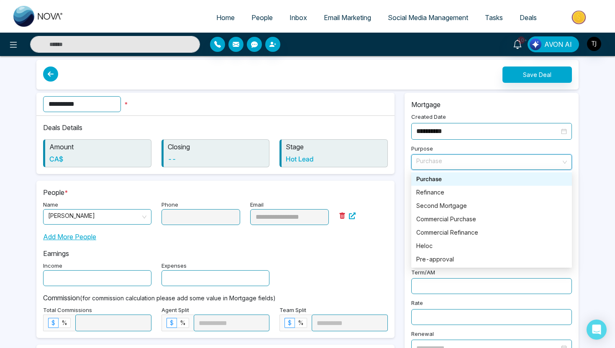
click at [437, 175] on div "Purchase" at bounding box center [491, 179] width 151 height 9
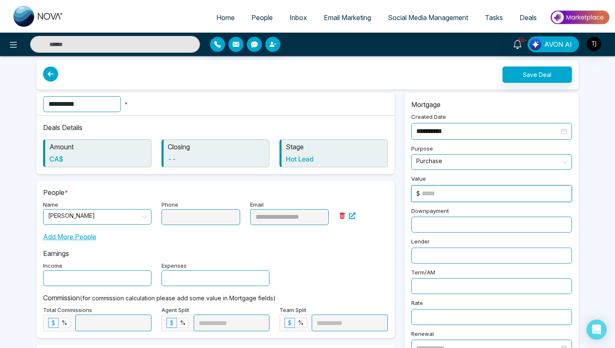
click at [435, 188] on input at bounding box center [497, 194] width 150 height 16
click at [440, 191] on input "*******" at bounding box center [497, 194] width 150 height 16
click at [459, 196] on input "*******" at bounding box center [497, 194] width 150 height 16
type input "******"
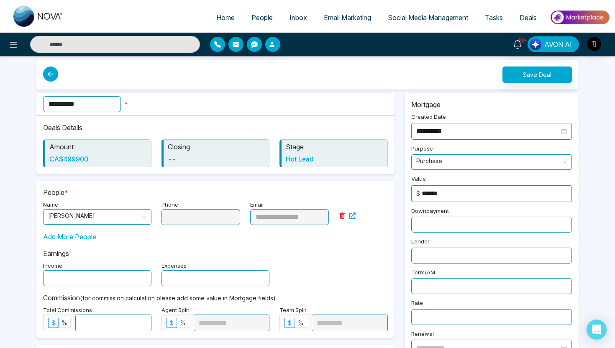
click at [454, 226] on input "text" at bounding box center [491, 225] width 161 height 16
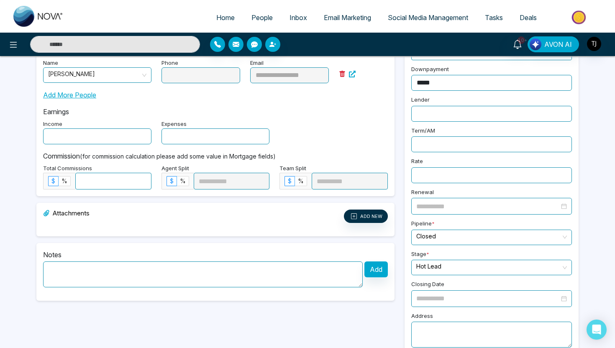
scroll to position [159, 0]
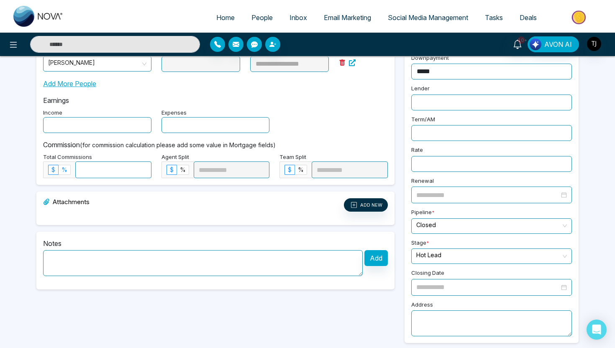
type input "*****"
click at [64, 167] on span "%" at bounding box center [65, 169] width 6 height 7
click at [95, 166] on input at bounding box center [113, 170] width 75 height 16
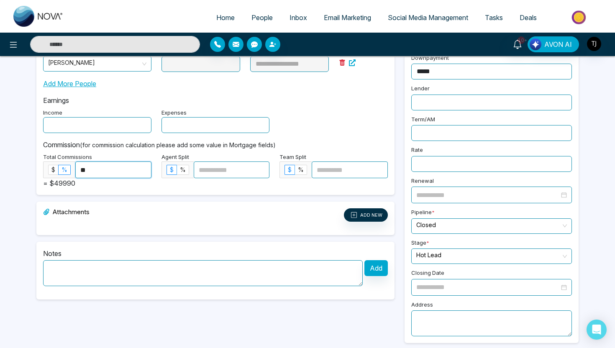
type input "**"
click at [169, 194] on div "**********" at bounding box center [215, 111] width 358 height 167
click at [185, 168] on span "%" at bounding box center [183, 169] width 6 height 7
click at [204, 169] on input at bounding box center [231, 170] width 75 height 16
type input "*"
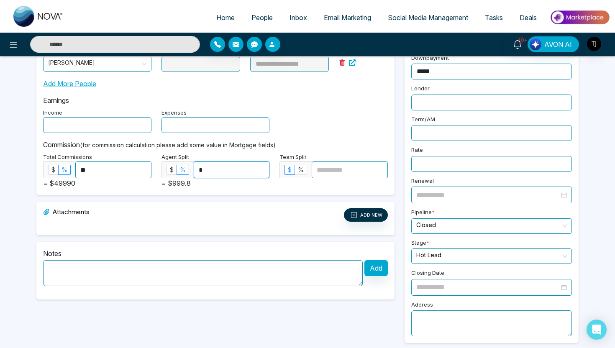
click at [340, 166] on input at bounding box center [349, 170] width 75 height 16
type input "*"
click at [94, 130] on input "text" at bounding box center [97, 125] width 108 height 16
click at [193, 282] on textarea at bounding box center [203, 273] width 320 height 26
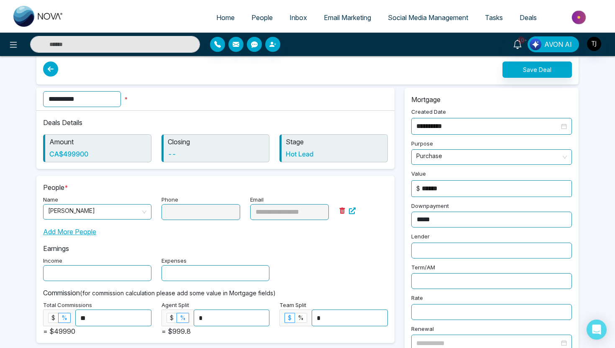
scroll to position [10, 0]
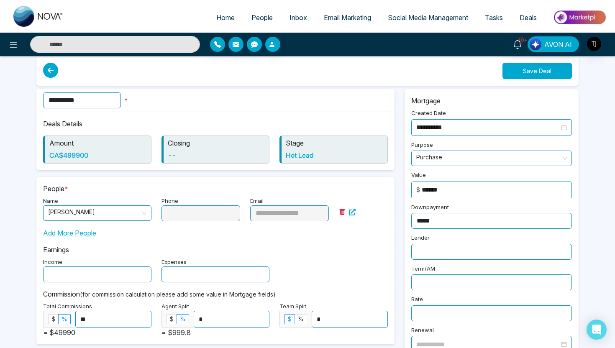
click at [540, 78] on button "Save Deal" at bounding box center [537, 71] width 69 height 16
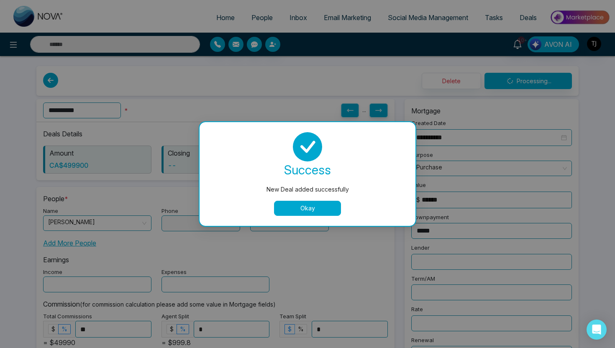
click at [289, 206] on button "Okay" at bounding box center [307, 208] width 67 height 15
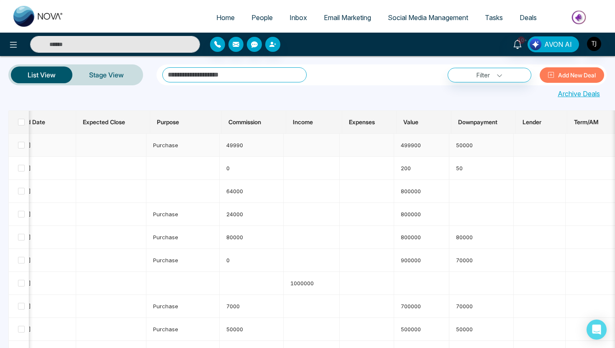
scroll to position [0, 123]
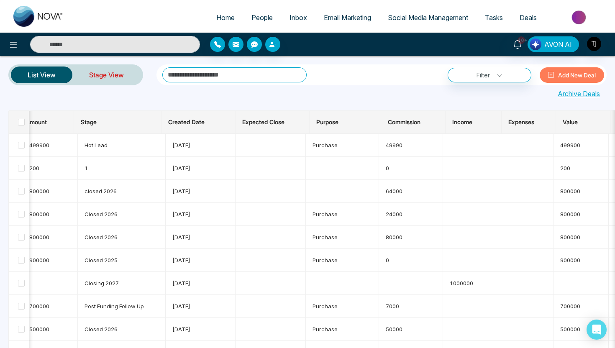
click at [113, 73] on link "Stage View" at bounding box center [106, 75] width 68 height 20
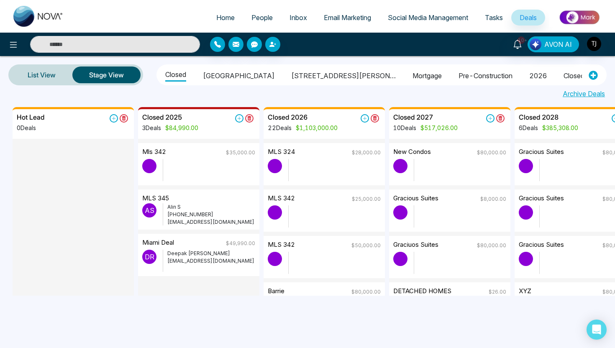
click at [413, 77] on li "Mortgage" at bounding box center [427, 74] width 29 height 14
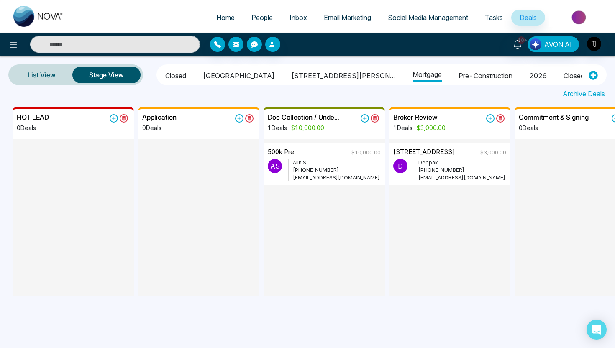
click at [169, 77] on li "Closed" at bounding box center [175, 74] width 21 height 14
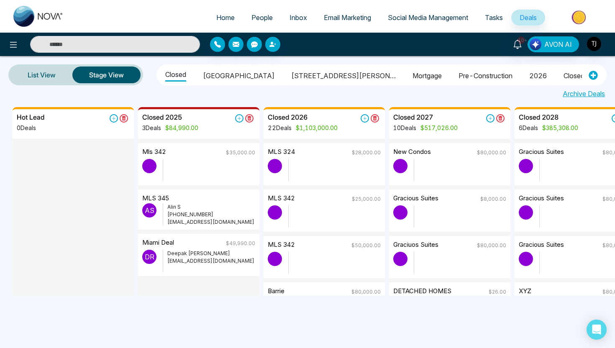
click at [413, 76] on li "Mortgage" at bounding box center [427, 74] width 29 height 14
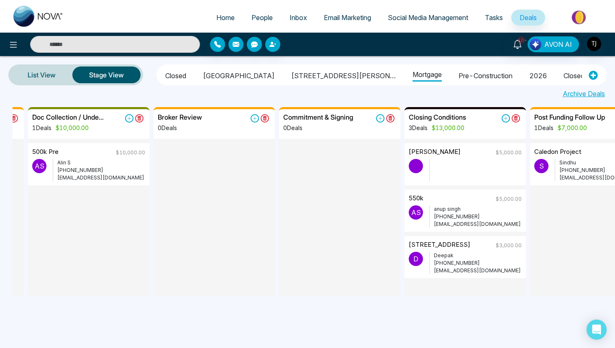
scroll to position [0, 237]
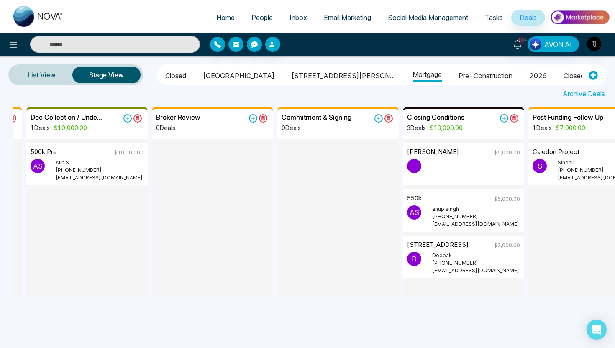
click at [253, 15] on span "People" at bounding box center [262, 17] width 21 height 8
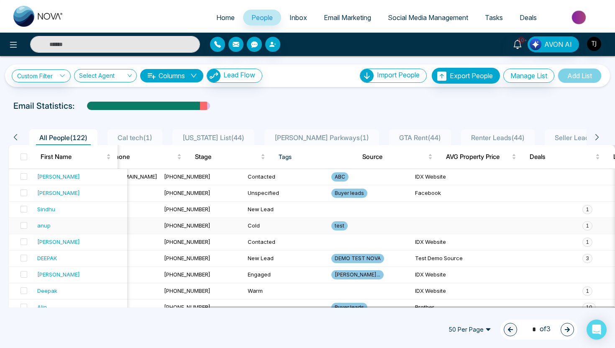
scroll to position [0, 284]
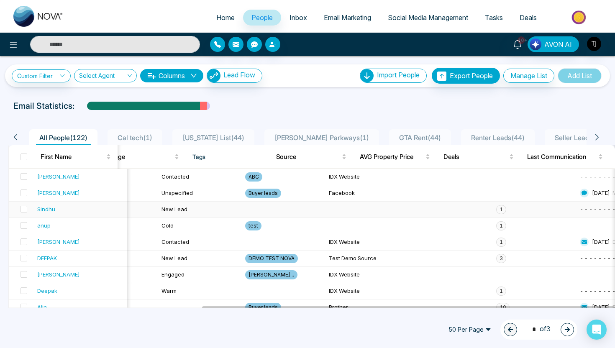
click at [496, 211] on span "1" at bounding box center [501, 209] width 10 height 9
click at [52, 208] on div "Sindhu" at bounding box center [46, 209] width 18 height 8
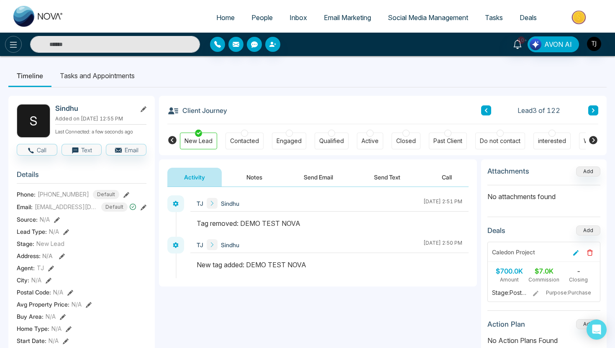
click at [10, 48] on icon at bounding box center [13, 45] width 10 height 10
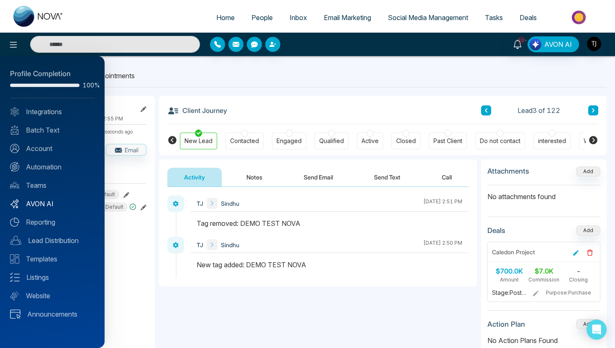
click at [36, 202] on link "AVON AI" at bounding box center [52, 204] width 85 height 10
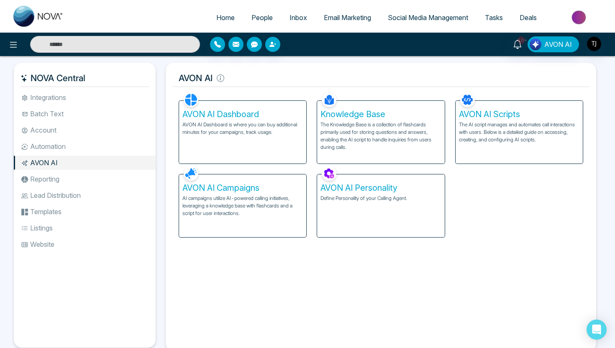
click at [220, 125] on p "AVON AI Dashboard is where you can buy additional minutes for your campaigns, t…" at bounding box center [243, 128] width 121 height 15
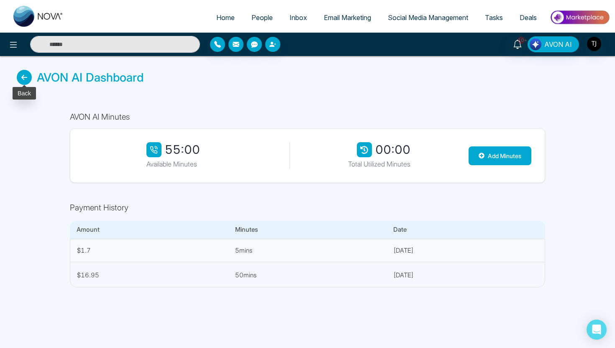
click at [25, 77] on icon at bounding box center [24, 77] width 15 height 15
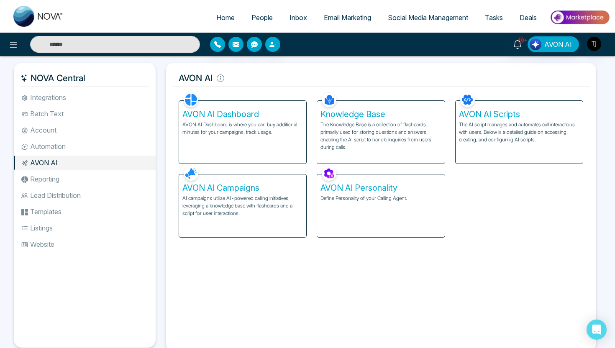
click at [354, 118] on h5 "Knowledge Base" at bounding box center [381, 114] width 121 height 10
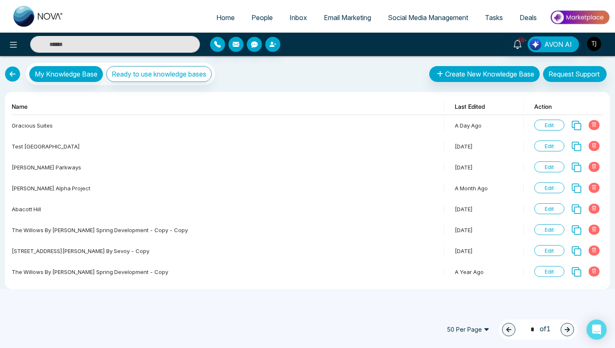
click at [9, 74] on link at bounding box center [12, 74] width 15 height 15
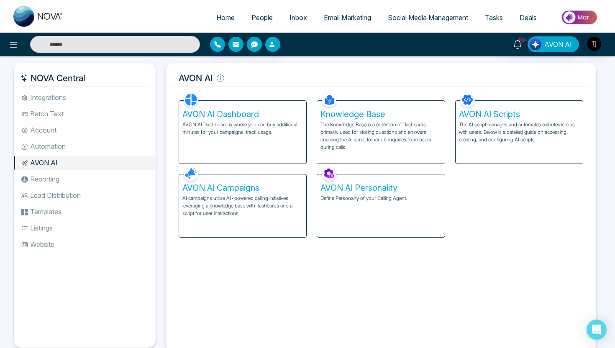
click at [243, 208] on p "AI campaigns utilize AI-powered calling initiatives, leveraging a knowledge bas…" at bounding box center [243, 206] width 121 height 23
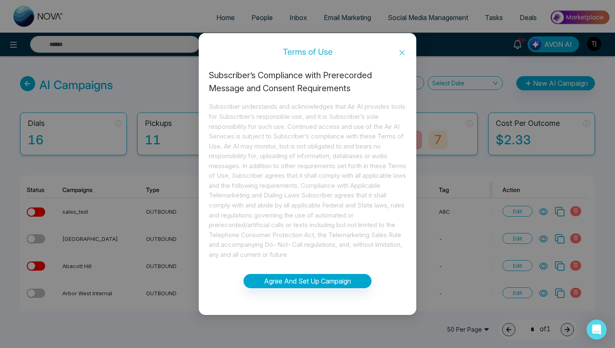
click at [399, 53] on icon "close" at bounding box center [402, 52] width 7 height 7
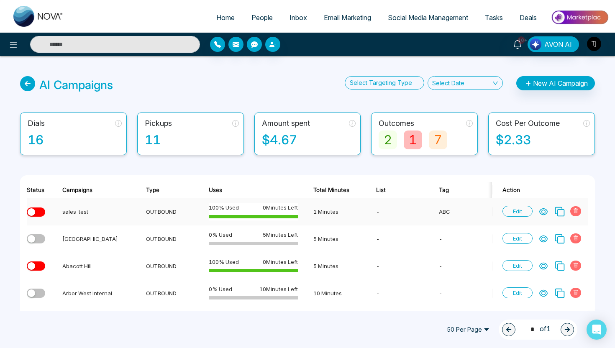
click at [545, 211] on icon at bounding box center [544, 212] width 8 height 6
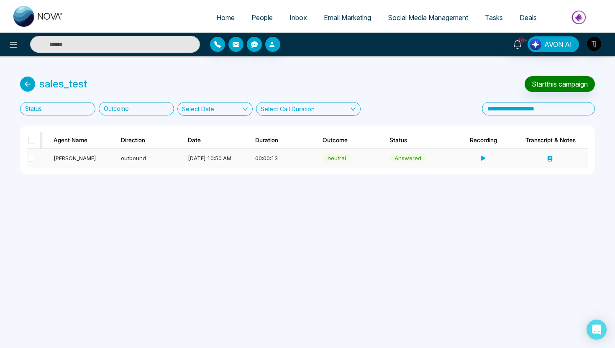
scroll to position [0, 259]
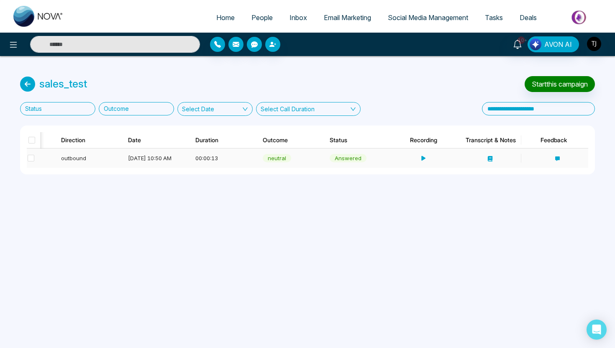
click at [276, 157] on div "neutral" at bounding box center [277, 158] width 28 height 8
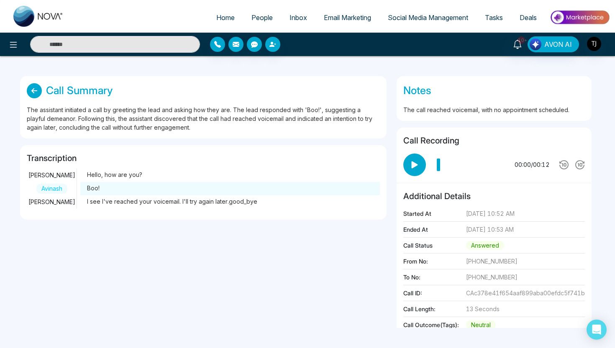
click at [31, 89] on icon at bounding box center [34, 90] width 15 height 15
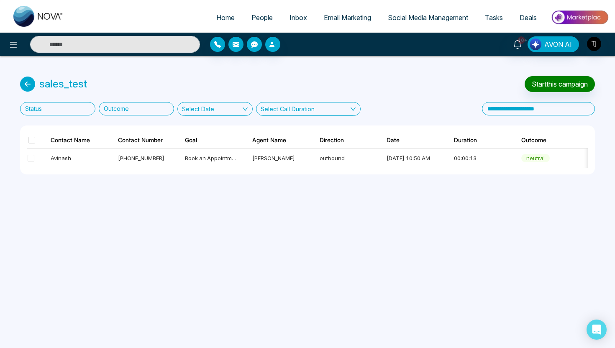
click at [228, 20] on span "Home" at bounding box center [225, 17] width 18 height 8
select select "*"
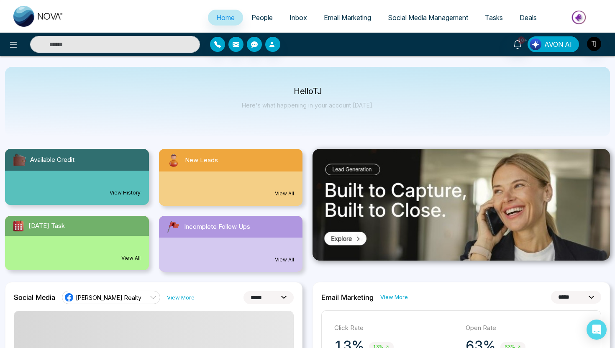
click at [566, 44] on span "AVON AI" at bounding box center [559, 44] width 28 height 10
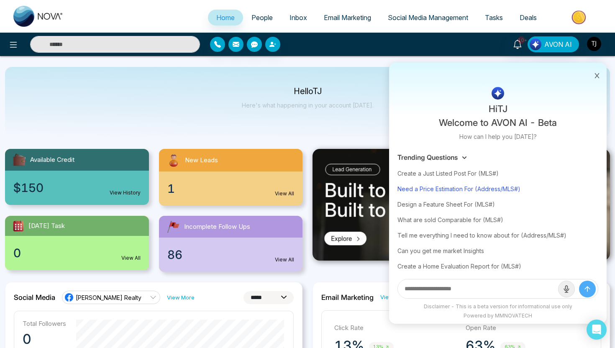
click at [472, 190] on div "Need a Price Estimation For (Address/MLS#)" at bounding box center [498, 188] width 201 height 15
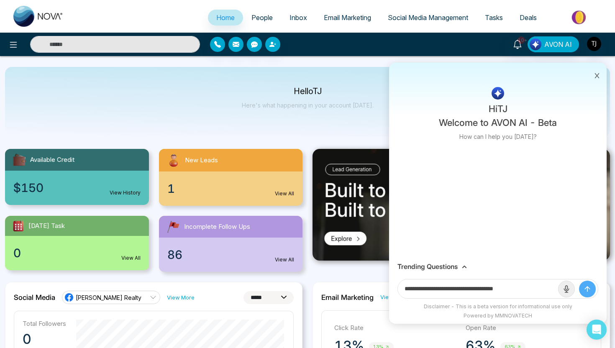
drag, startPoint x: 484, startPoint y: 287, endPoint x: 547, endPoint y: 289, distance: 63.2
click at [545, 289] on input "**********" at bounding box center [478, 289] width 160 height 19
paste input "**********"
click at [466, 265] on icon at bounding box center [464, 267] width 5 height 5
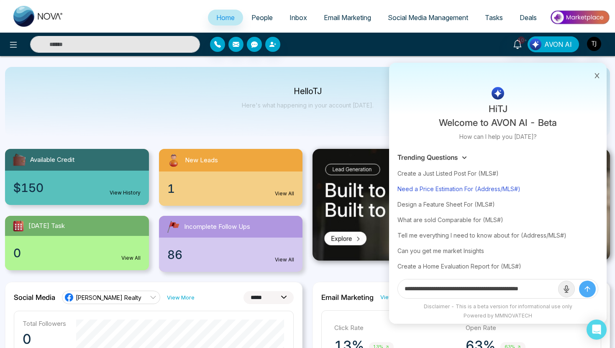
click at [457, 192] on div "Need a Price Estimation For (Address/MLS#)" at bounding box center [498, 188] width 201 height 15
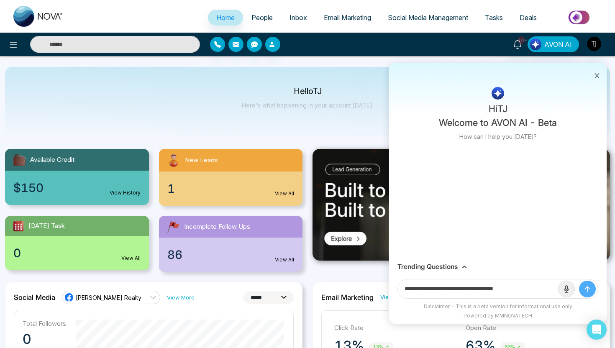
drag, startPoint x: 482, startPoint y: 288, endPoint x: 537, endPoint y: 288, distance: 55.3
click at [537, 289] on input "**********" at bounding box center [478, 289] width 160 height 19
paste input "**********"
type input "**********"
click at [579, 281] on button "submit" at bounding box center [587, 289] width 17 height 17
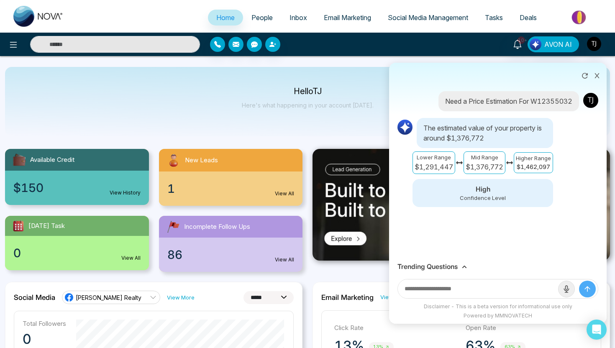
click at [438, 267] on h3 "Trending Questions" at bounding box center [428, 267] width 60 height 8
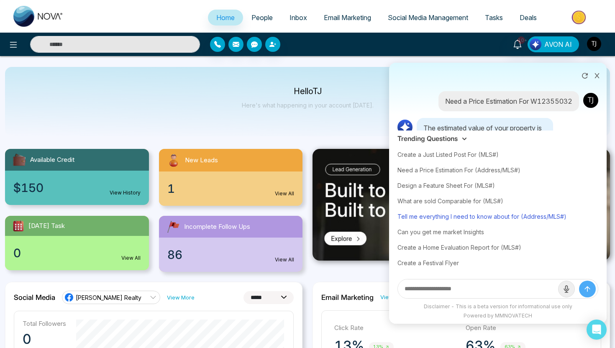
click at [469, 214] on div "Tell me everything I need to know about for (Address/MLS#)" at bounding box center [498, 216] width 201 height 15
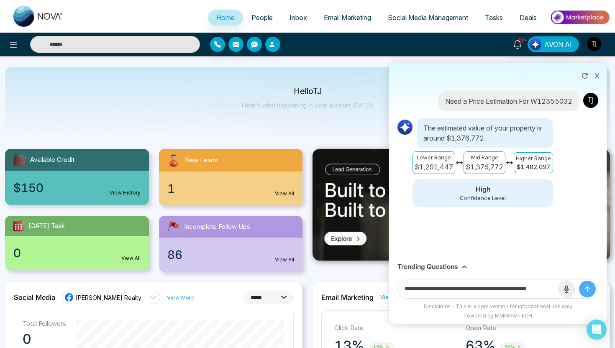
scroll to position [0, 20]
drag, startPoint x: 527, startPoint y: 288, endPoint x: 571, endPoint y: 291, distance: 44.5
click at [571, 292] on form "**********" at bounding box center [498, 289] width 201 height 20
paste input "**********"
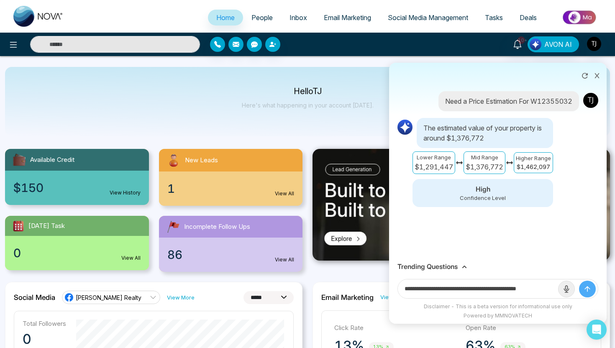
scroll to position [0, 8]
type input "**********"
click at [579, 281] on button "submit" at bounding box center [587, 289] width 17 height 17
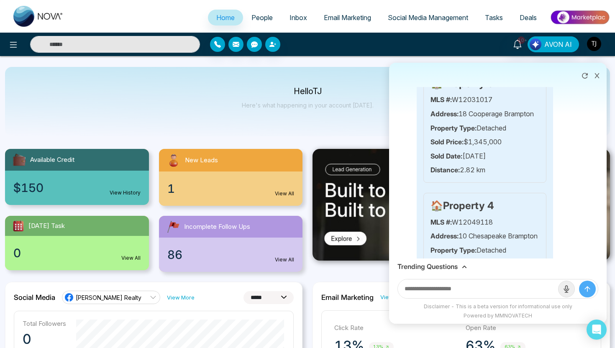
scroll to position [900, 0]
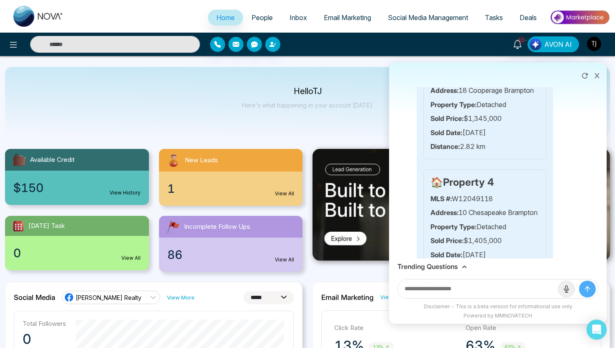
click at [433, 268] on h3 "Trending Questions" at bounding box center [428, 267] width 60 height 8
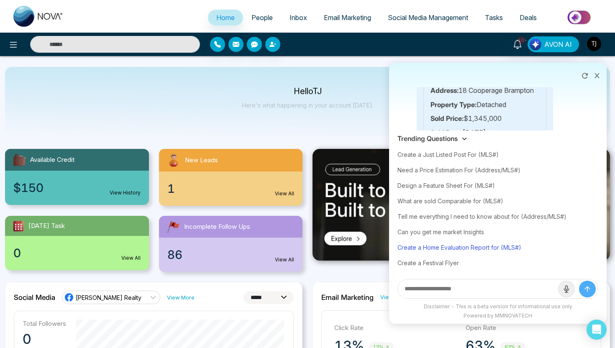
click at [451, 247] on div "Create a Home Evaluation Report for (MLS#)" at bounding box center [498, 247] width 201 height 15
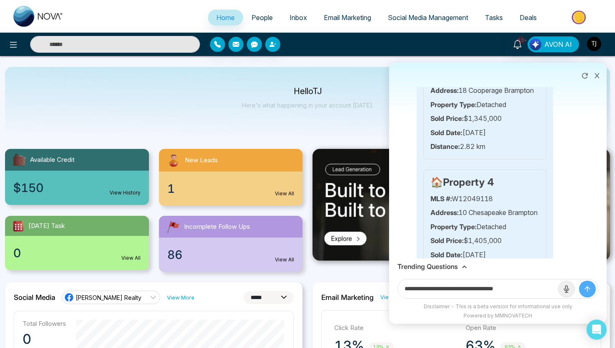
drag, startPoint x: 508, startPoint y: 292, endPoint x: 538, endPoint y: 292, distance: 29.7
click at [538, 292] on input "**********" at bounding box center [478, 289] width 160 height 19
paste input "**********"
type input "**********"
click at [579, 281] on button "submit" at bounding box center [587, 289] width 17 height 17
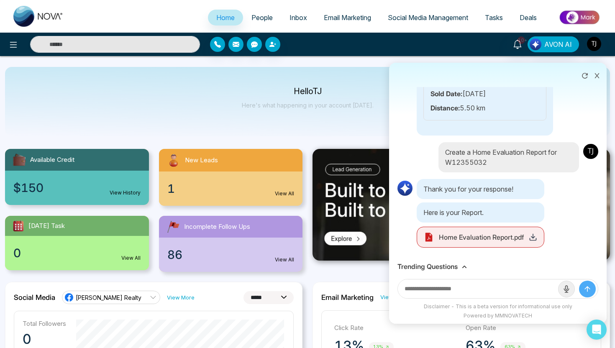
scroll to position [3111, 0]
click at [532, 241] on icon at bounding box center [533, 237] width 8 height 8
click at [533, 242] on icon at bounding box center [533, 237] width 8 height 8
click at [597, 77] on icon at bounding box center [597, 76] width 6 height 6
